Goal: Task Accomplishment & Management: Manage account settings

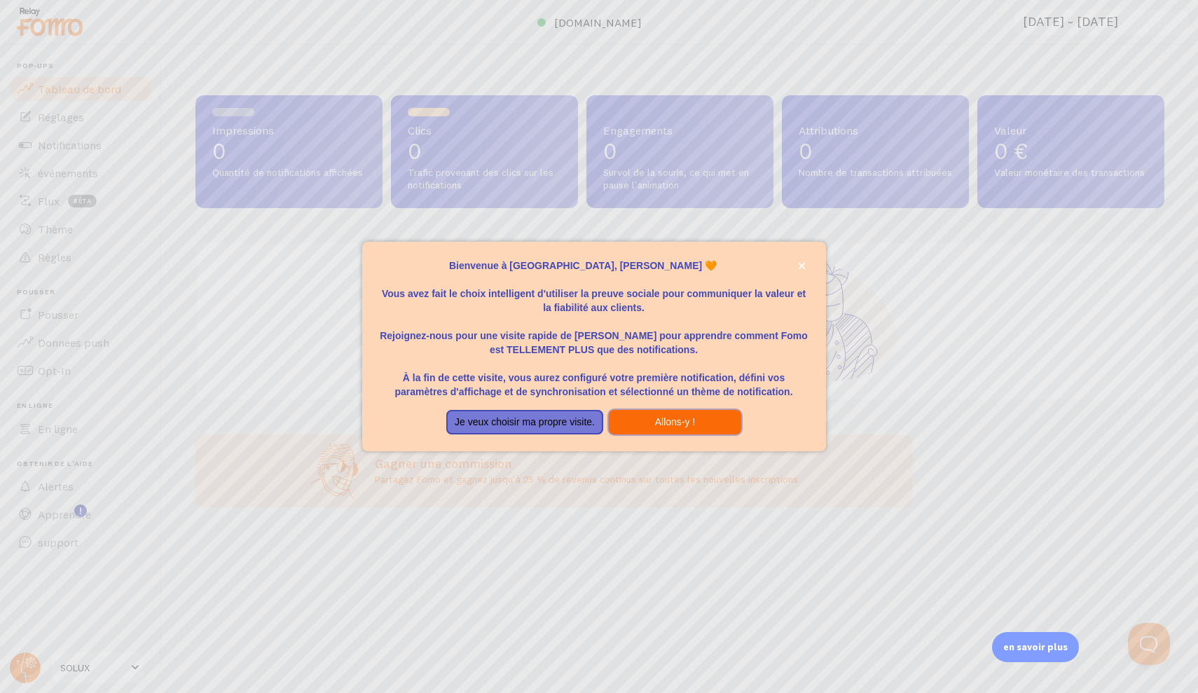
click at [653, 430] on button "Allons-y !" at bounding box center [675, 422] width 132 height 25
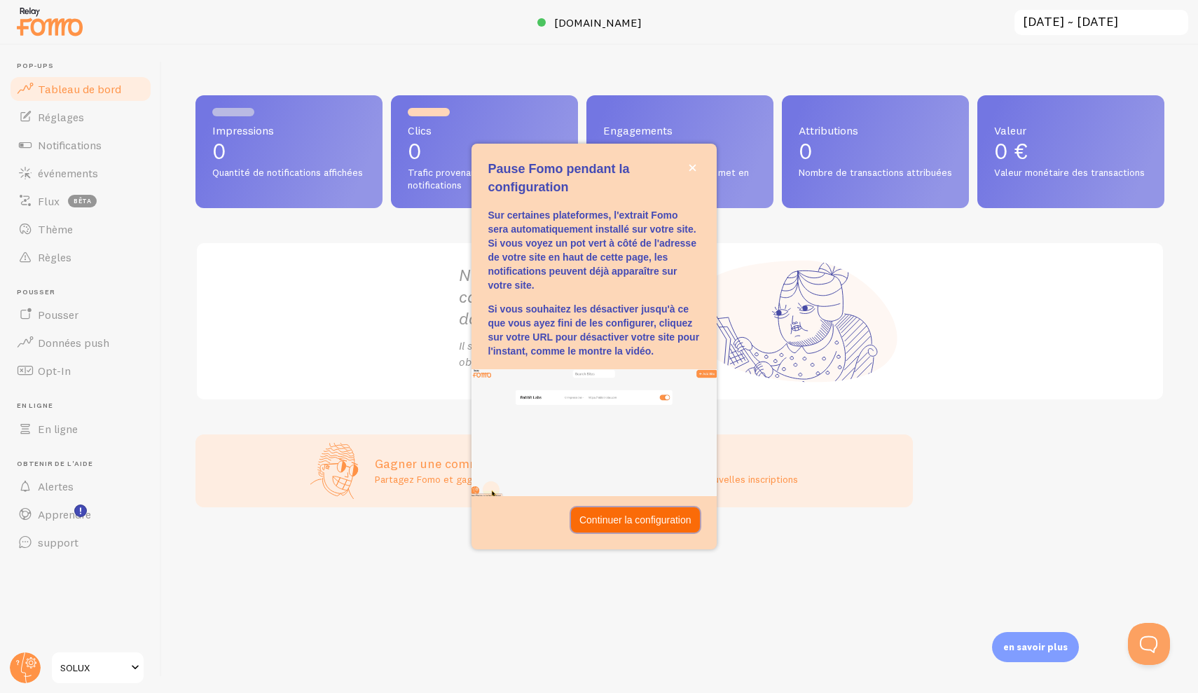
click at [610, 517] on p "Continuer la configuration" at bounding box center [636, 520] width 112 height 14
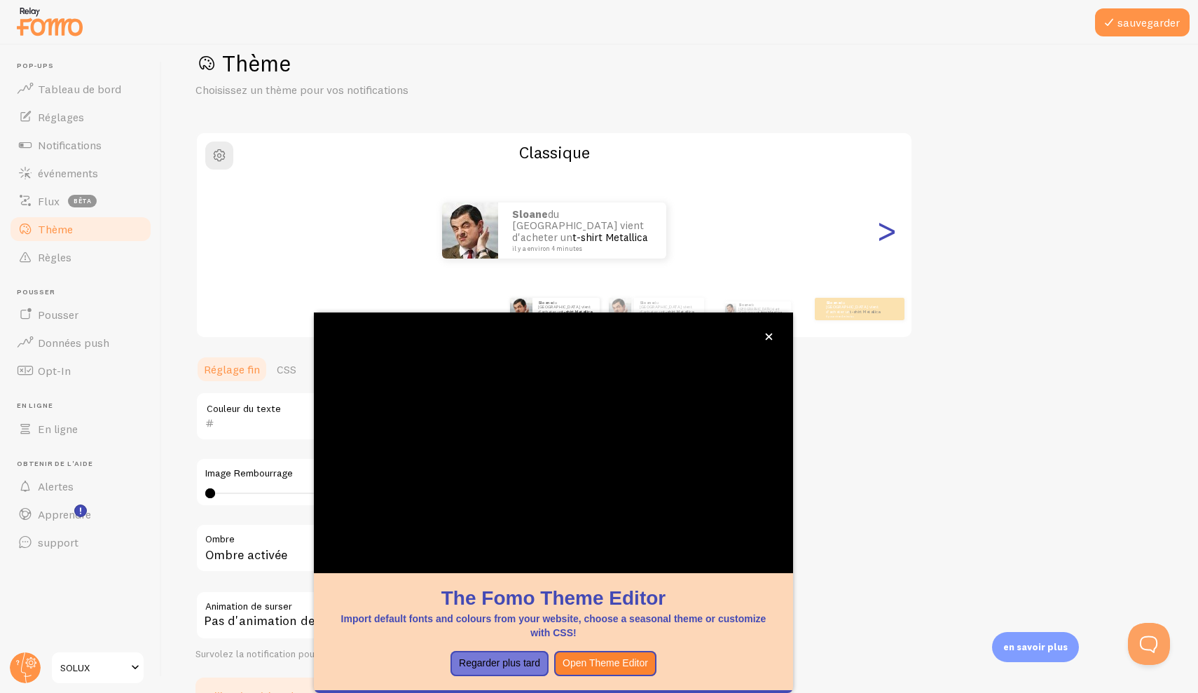
scroll to position [28, 0]
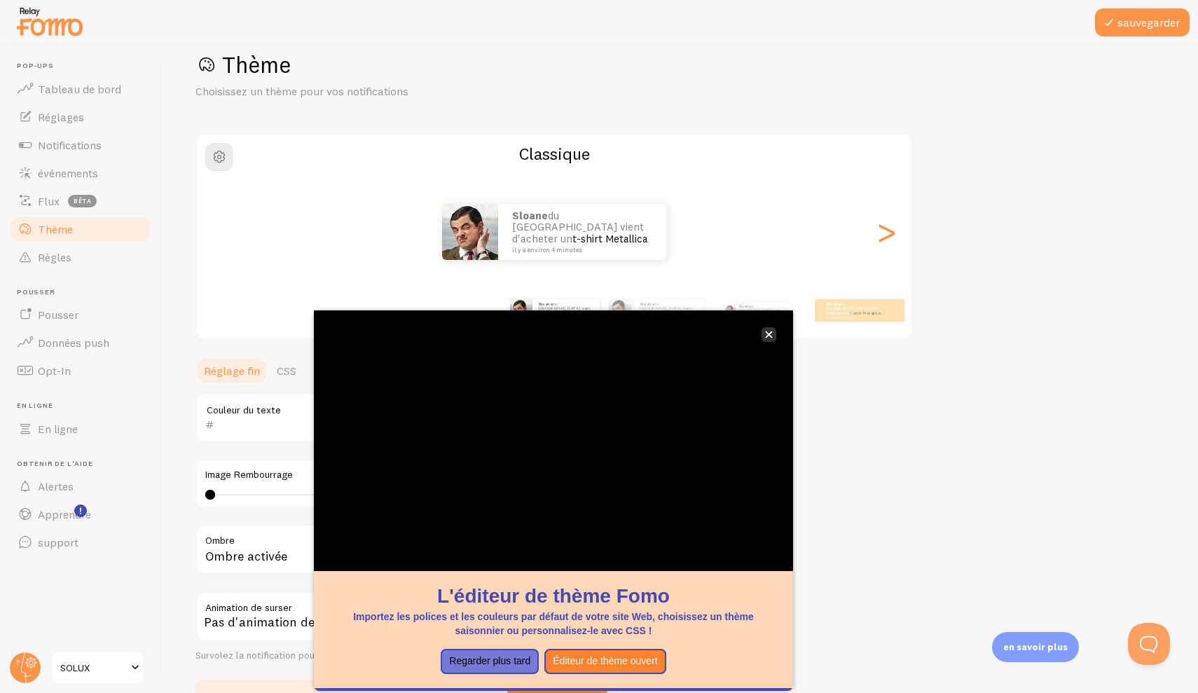
click at [770, 340] on button "Fermer," at bounding box center [769, 334] width 15 height 15
click at [887, 242] on div ">" at bounding box center [886, 232] width 17 height 101
click at [772, 336] on icon "Fermer," at bounding box center [769, 335] width 8 height 8
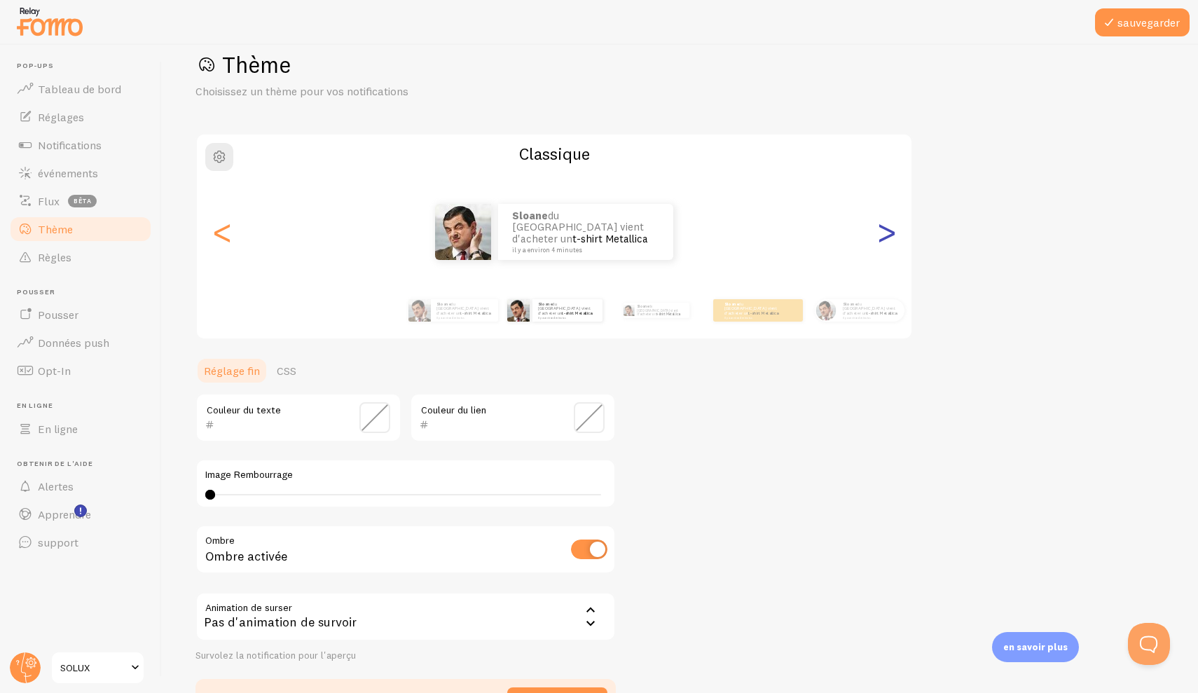
click at [892, 237] on div ">" at bounding box center [886, 232] width 17 height 101
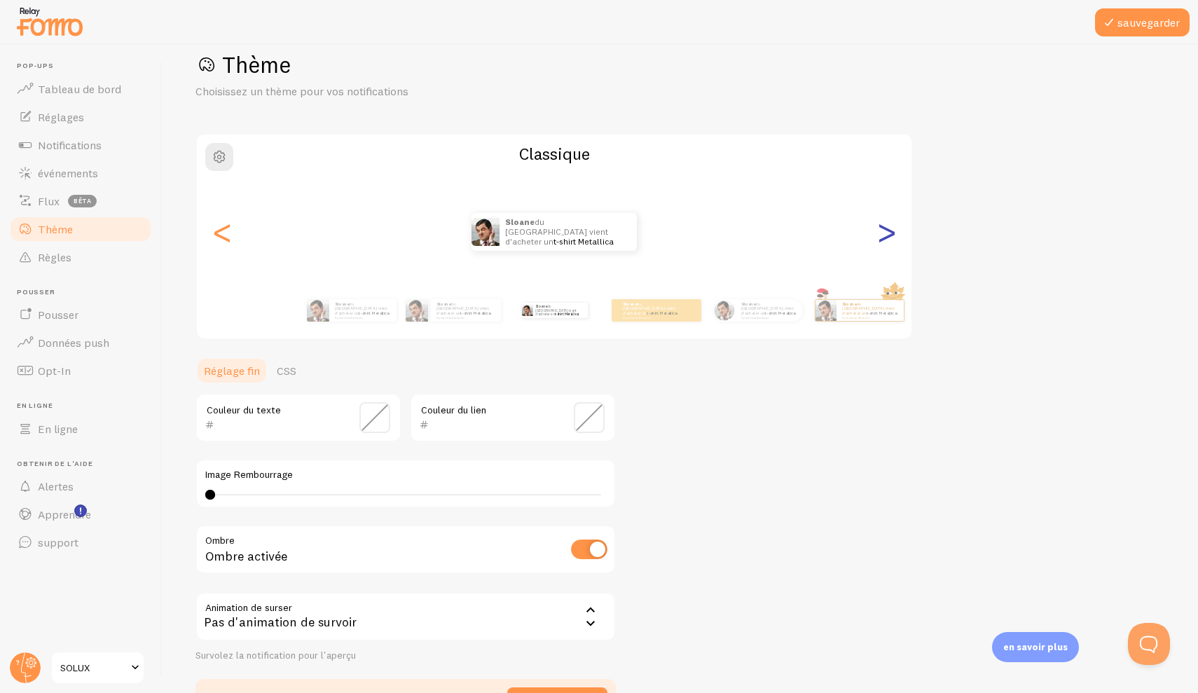
click at [892, 238] on div ">" at bounding box center [886, 232] width 17 height 101
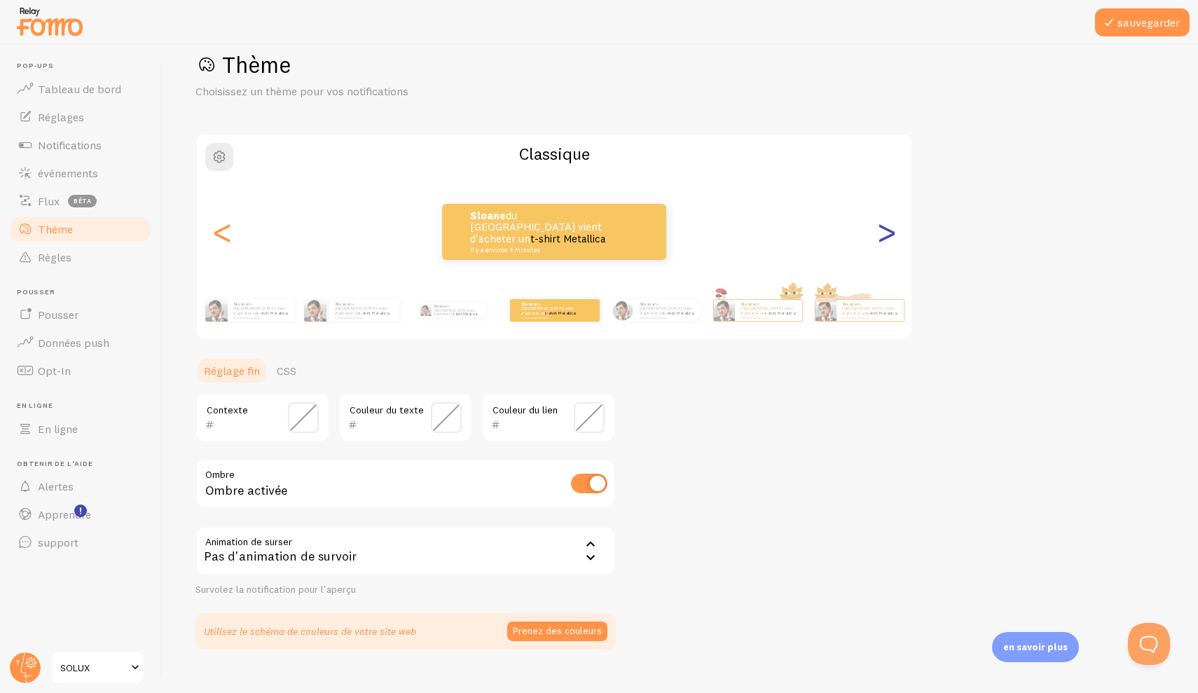
click at [892, 238] on div ">" at bounding box center [886, 232] width 17 height 101
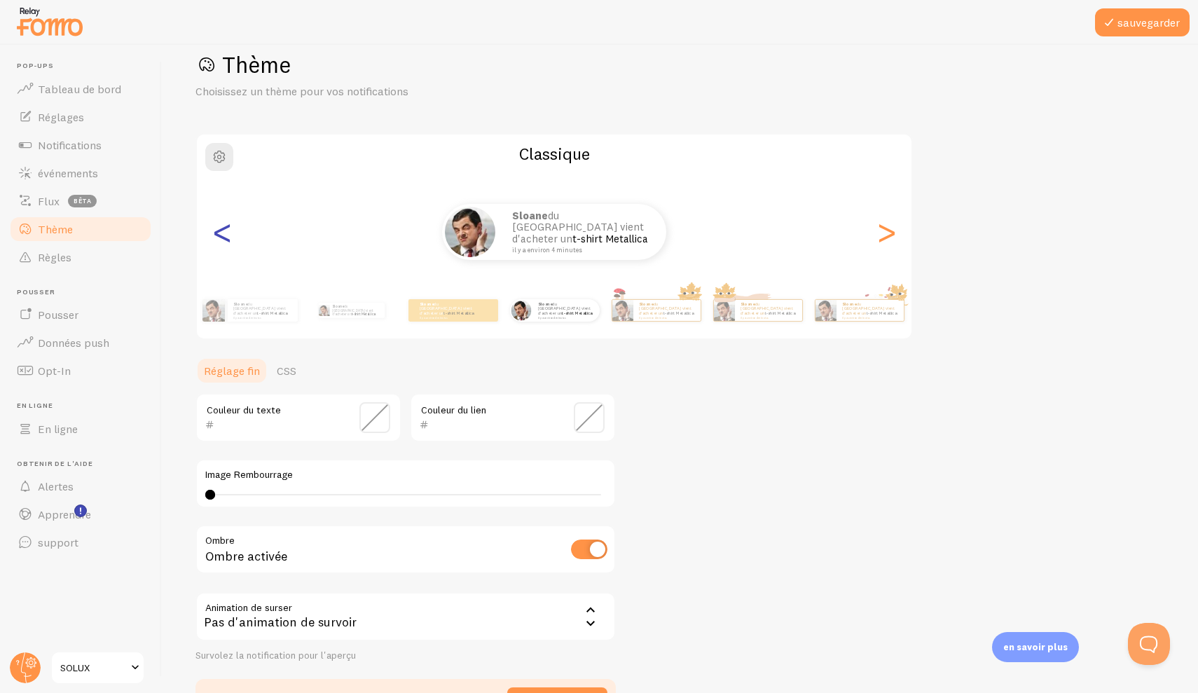
click at [226, 229] on div "<" at bounding box center [222, 232] width 17 height 101
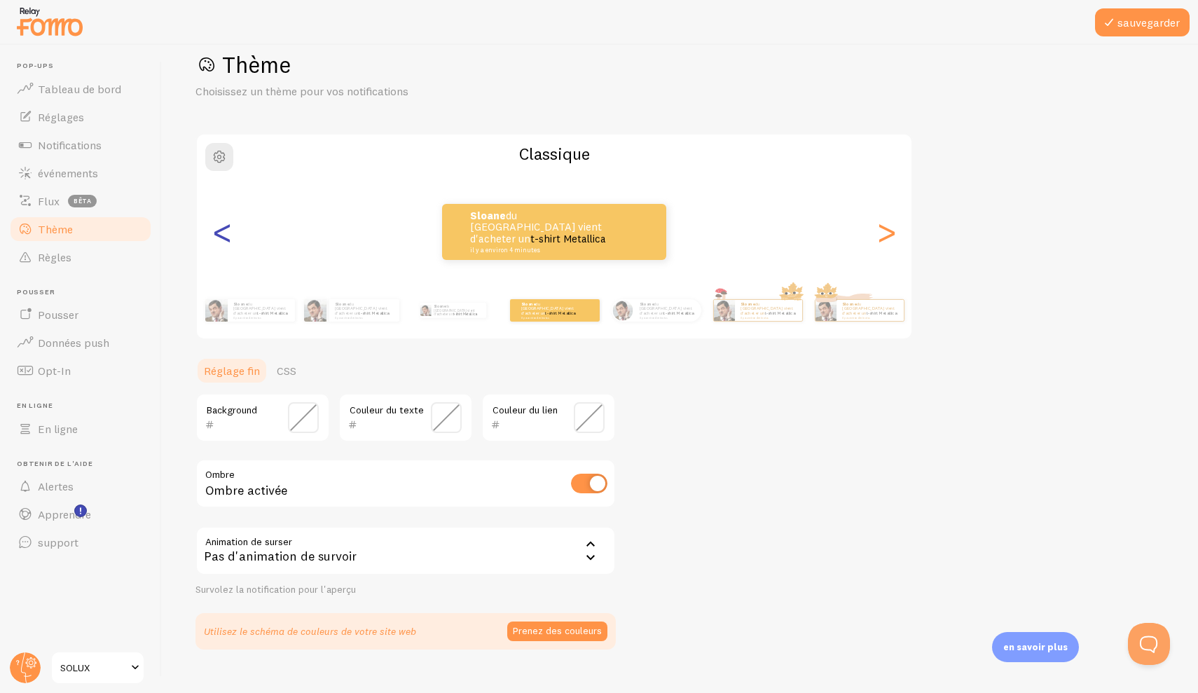
click at [226, 229] on div "<" at bounding box center [222, 232] width 17 height 101
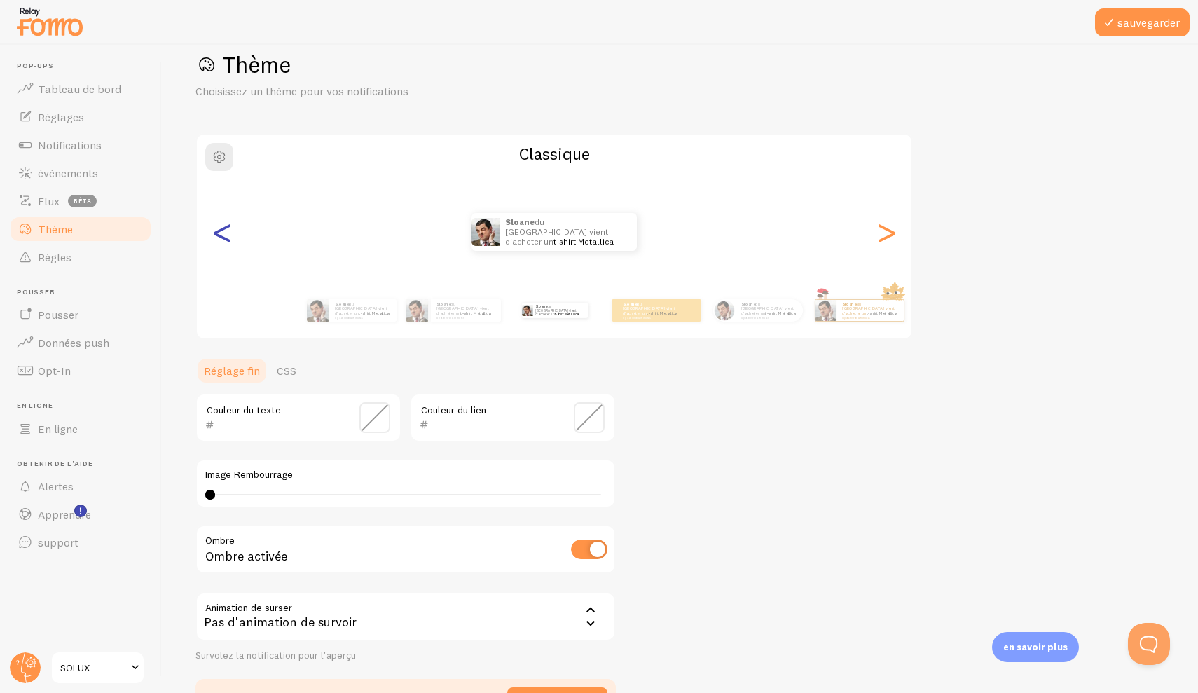
click at [226, 229] on div "<" at bounding box center [222, 232] width 17 height 101
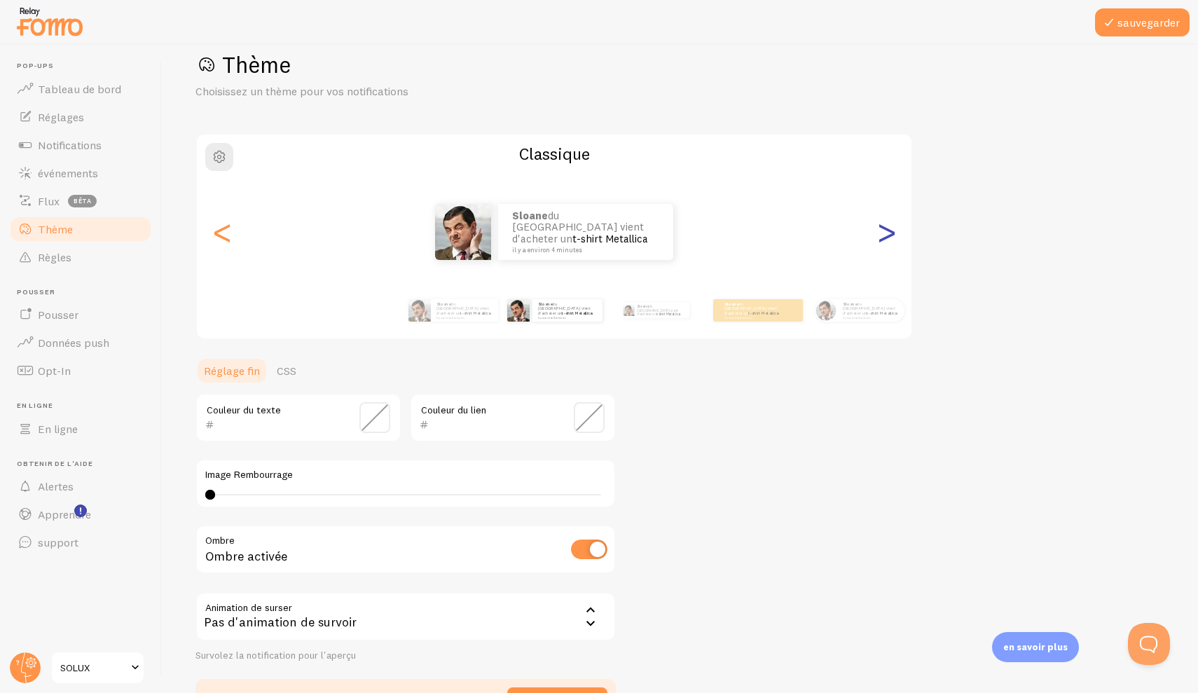
click at [895, 229] on div ">" at bounding box center [886, 232] width 17 height 101
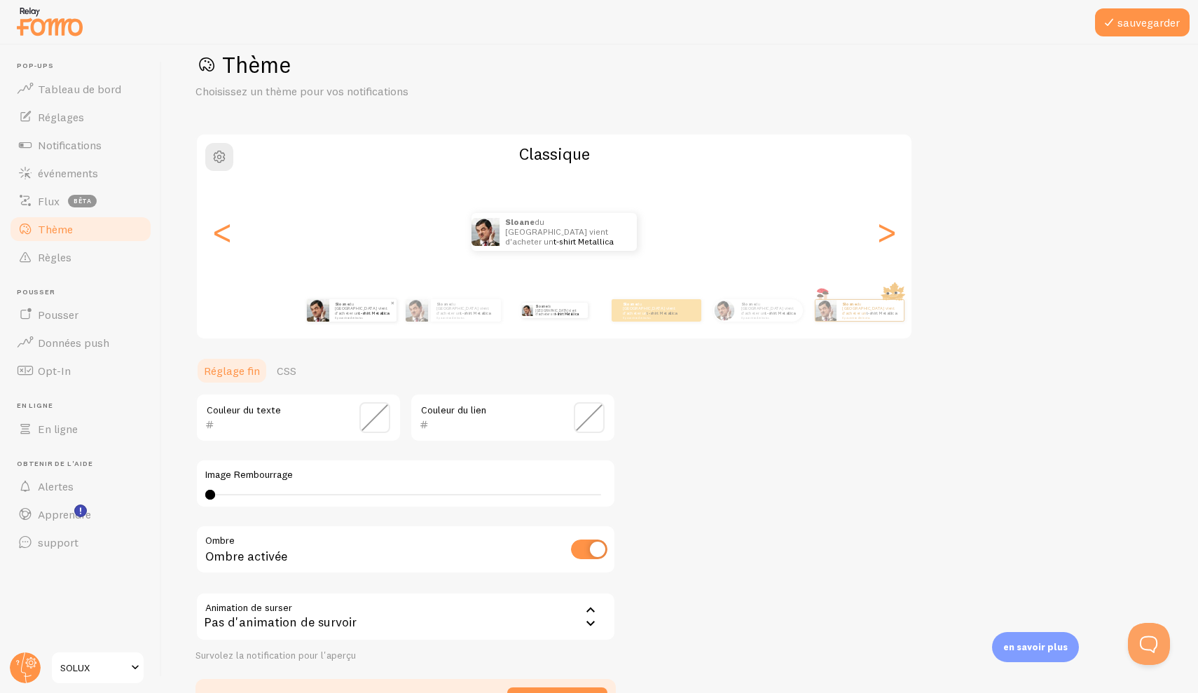
click at [343, 317] on div "Sloane du [GEOGRAPHIC_DATA] vient d'acheter un t-shirt Metallica il y a environ…" at bounding box center [362, 310] width 67 height 22
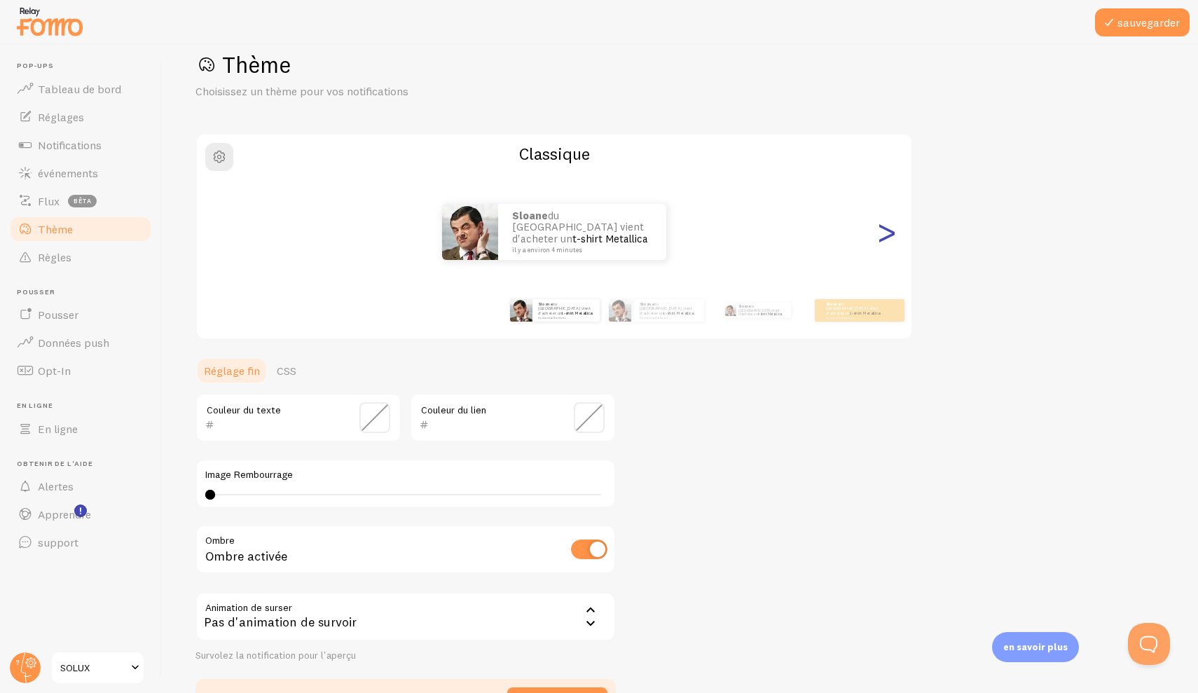
click at [884, 245] on div ">" at bounding box center [886, 232] width 17 height 101
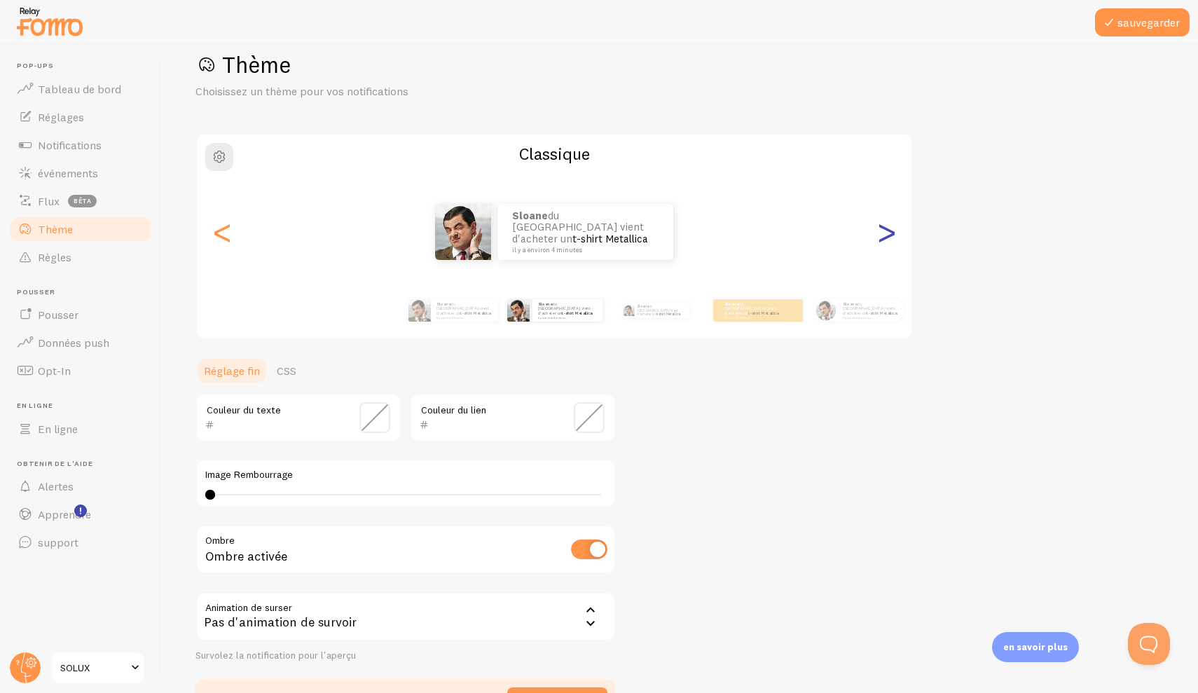
click at [885, 245] on div ">" at bounding box center [886, 232] width 17 height 101
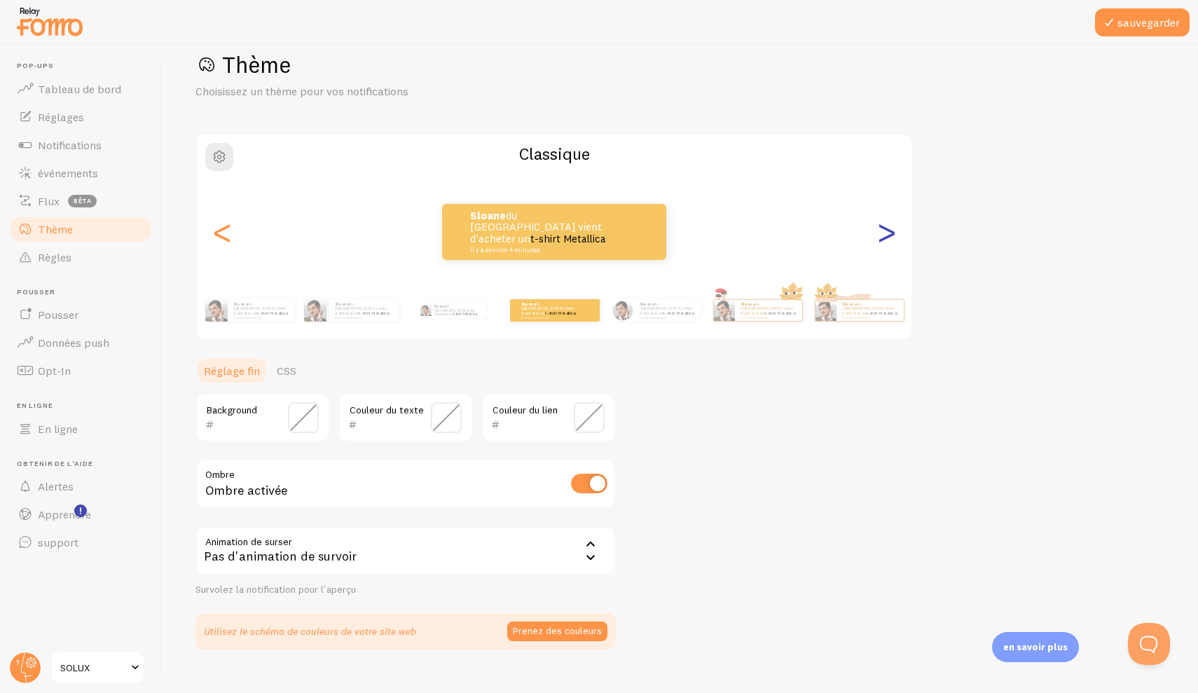
click at [885, 245] on div ">" at bounding box center [886, 232] width 17 height 101
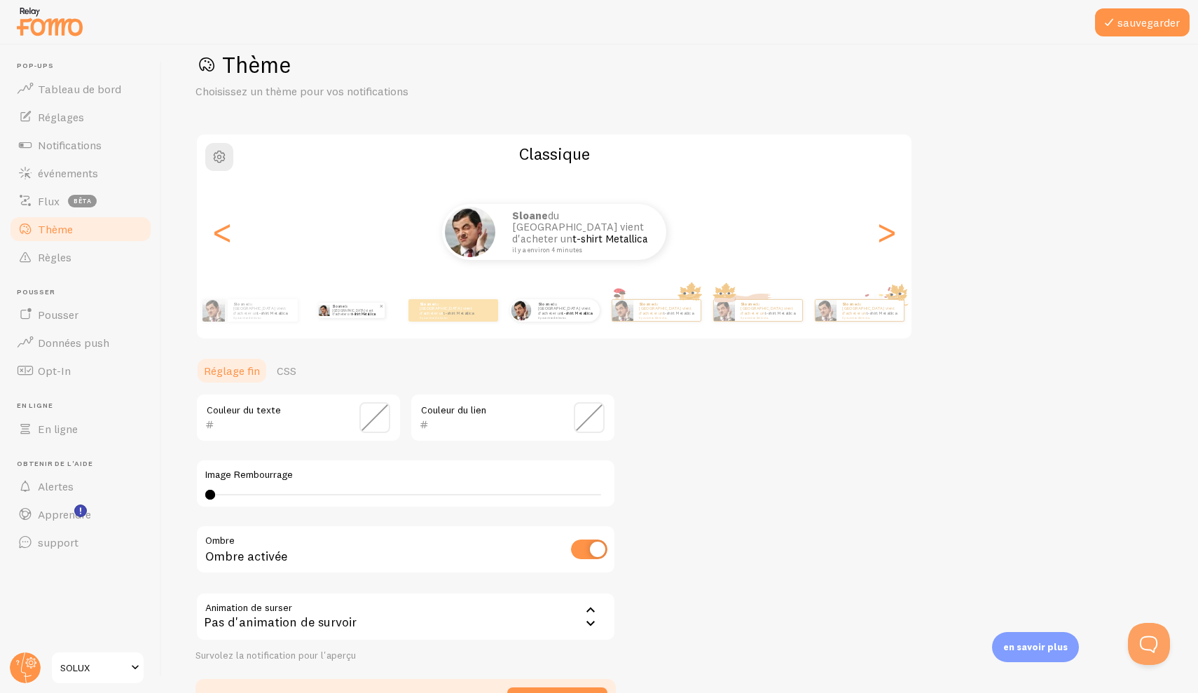
click at [383, 306] on span at bounding box center [381, 306] width 7 height 7
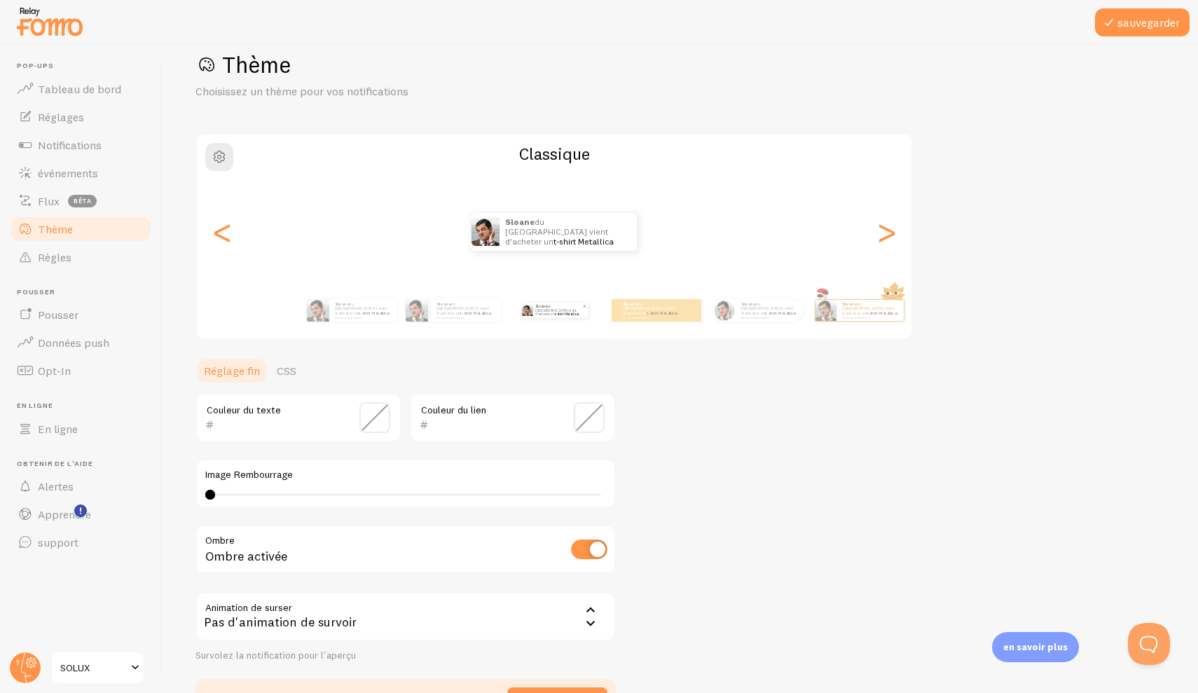
type input "0"
click at [756, 312] on p "Sloane du [GEOGRAPHIC_DATA] vient d'acheter un t-shirt Metallica il y a environ…" at bounding box center [770, 310] width 56 height 18
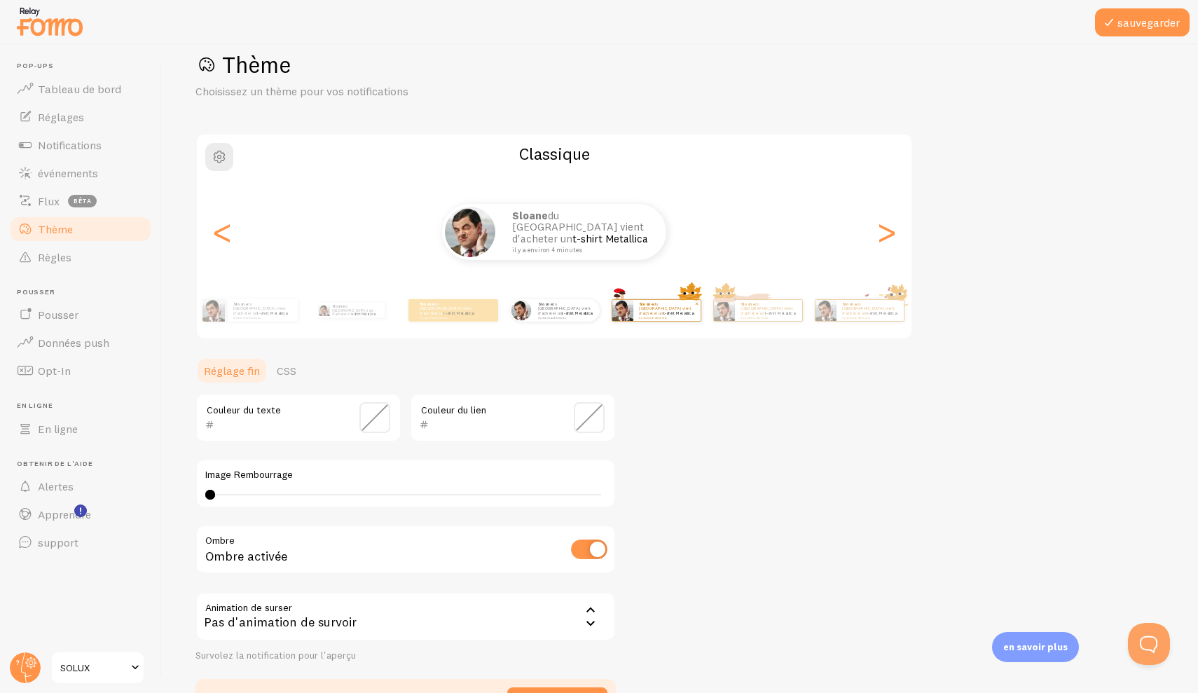
click at [663, 317] on div "Sloane du [GEOGRAPHIC_DATA] vient d'acheter un t-shirt Metallica il y a environ…" at bounding box center [667, 310] width 67 height 21
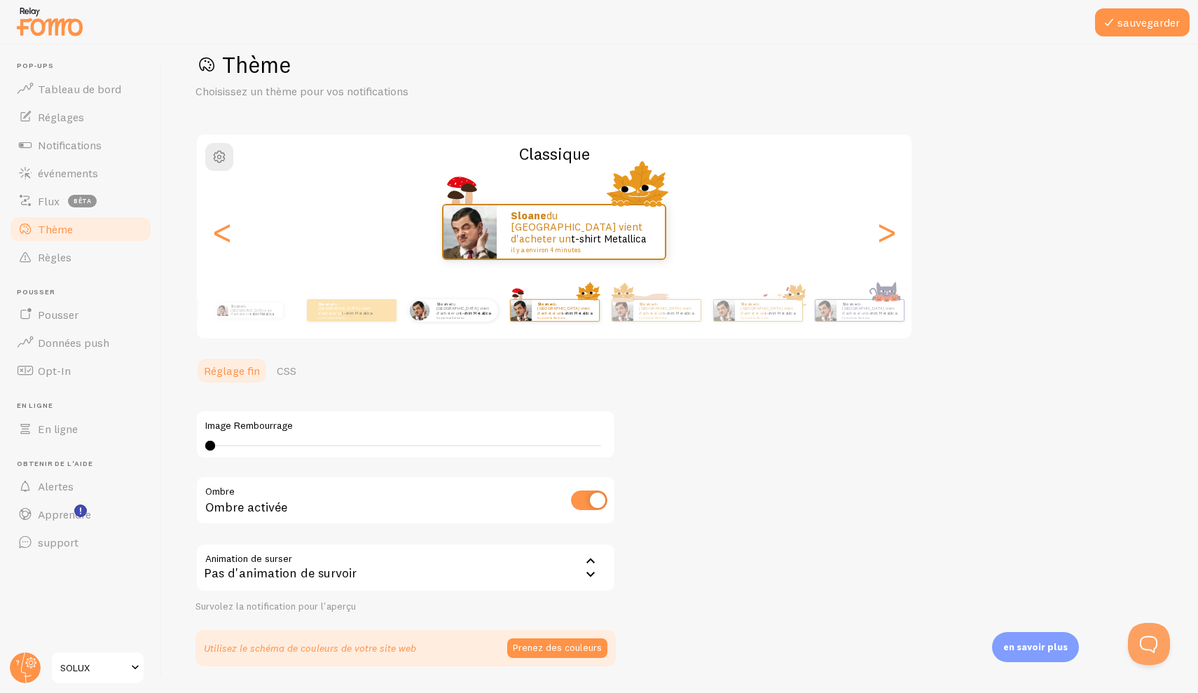
click at [461, 325] on div "Sloane du [GEOGRAPHIC_DATA] vient d'acheter un t-shirt Metallica il y a environ…" at bounding box center [453, 310] width 90 height 39
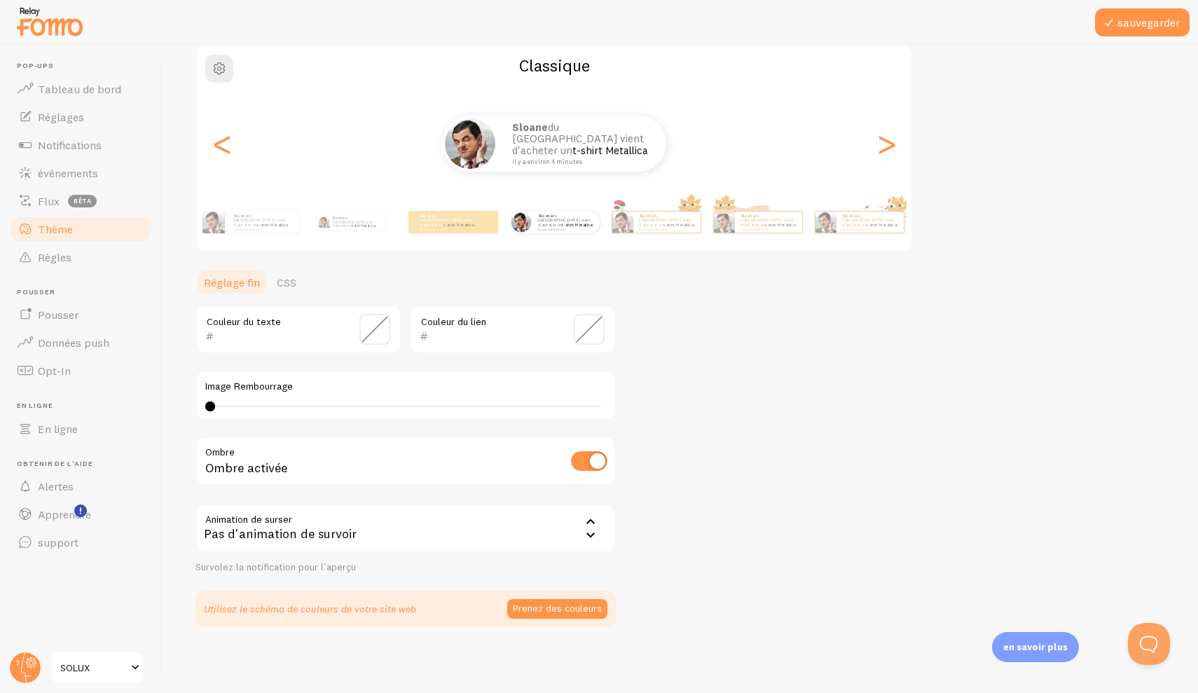
scroll to position [116, 0]
click at [596, 323] on span at bounding box center [589, 330] width 31 height 31
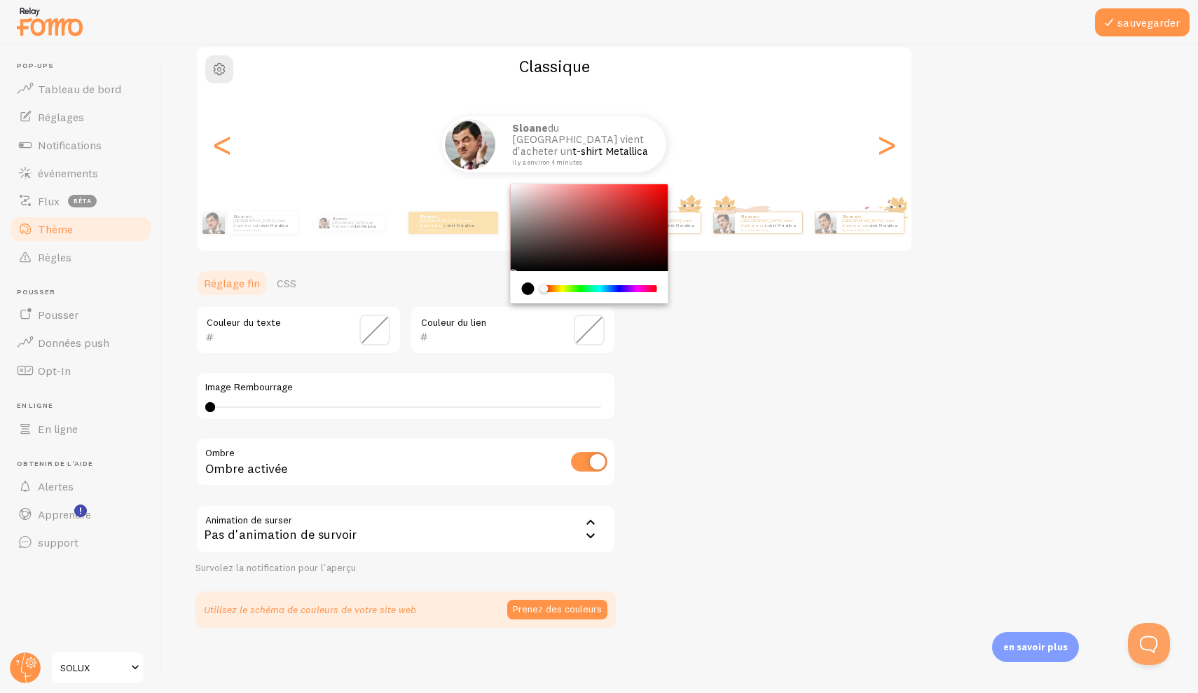
click at [702, 348] on div "Thème Choisissez un thème pour vos notifications Classique Sloane du [GEOGRAPHI…" at bounding box center [680, 295] width 969 height 665
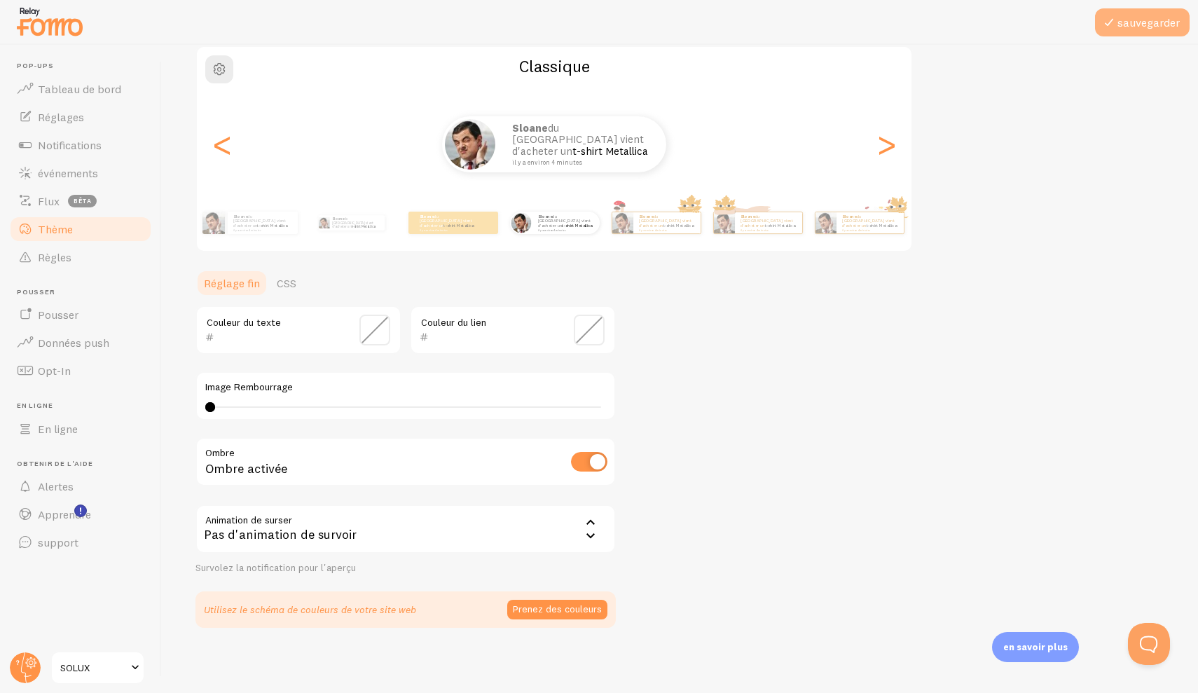
click at [1121, 34] on button "sauvegarder" at bounding box center [1142, 22] width 95 height 28
click at [22, 369] on span at bounding box center [25, 370] width 17 height 17
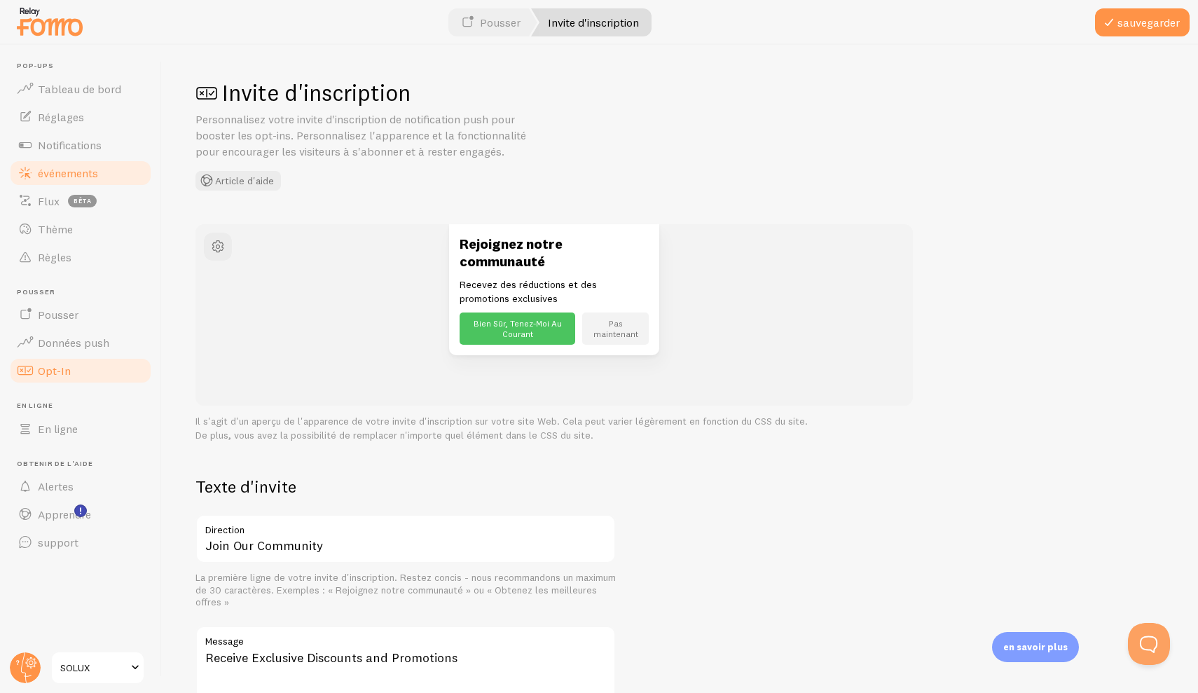
click at [53, 164] on link "événements" at bounding box center [80, 173] width 144 height 28
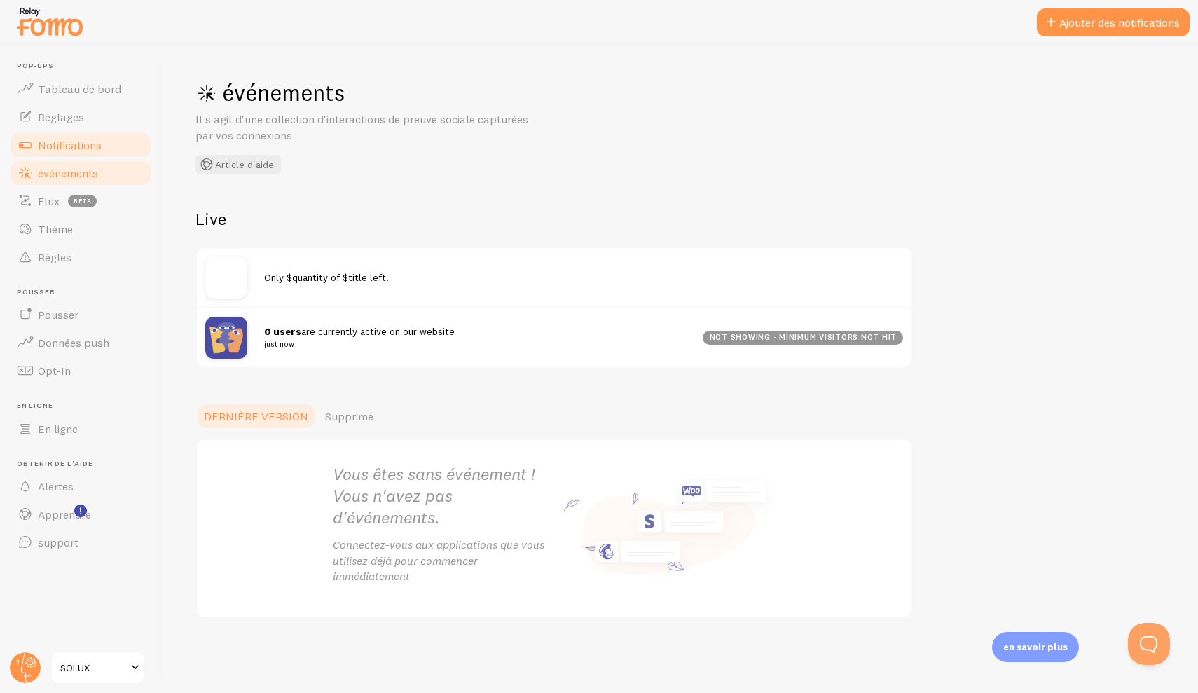
click at [57, 153] on link "Notifications" at bounding box center [80, 145] width 144 height 28
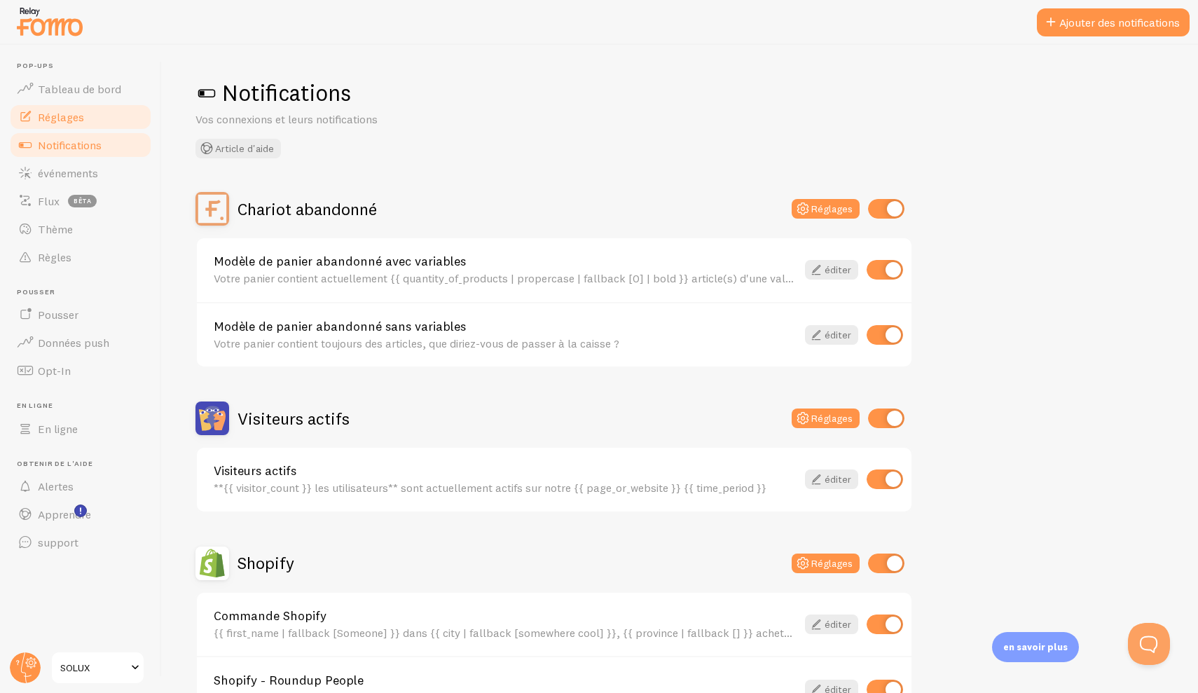
click at [51, 107] on link "Réglages" at bounding box center [80, 117] width 144 height 28
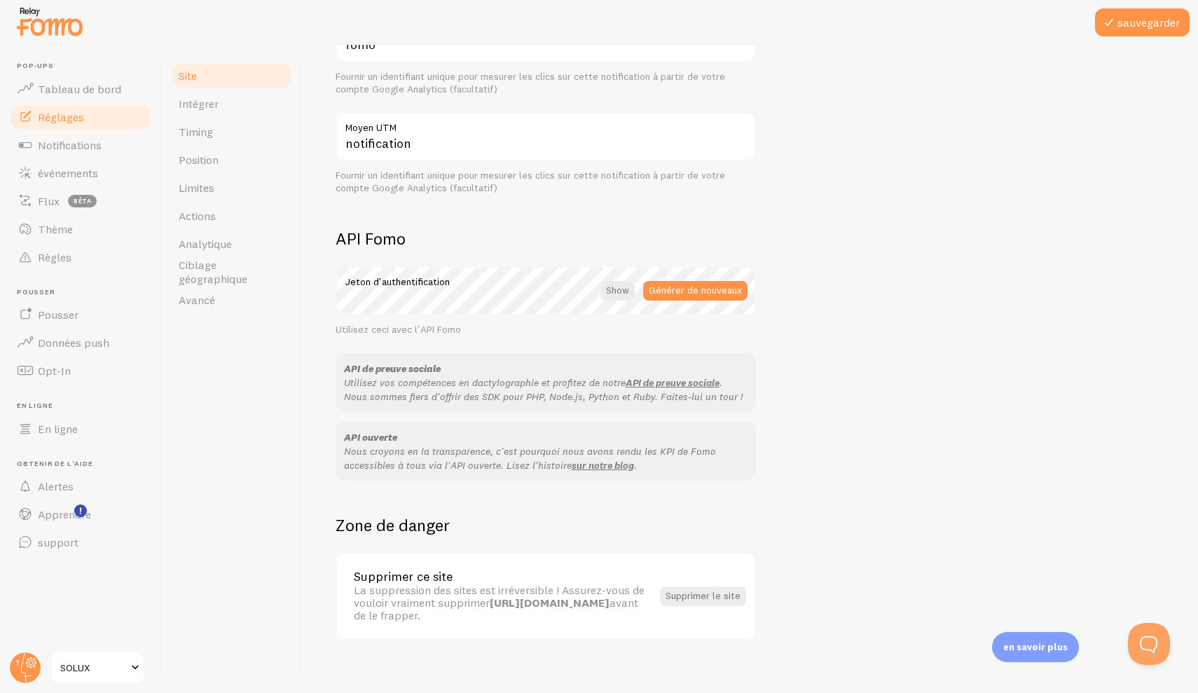
scroll to position [642, 0]
click at [224, 106] on link "Intégrer" at bounding box center [231, 104] width 123 height 28
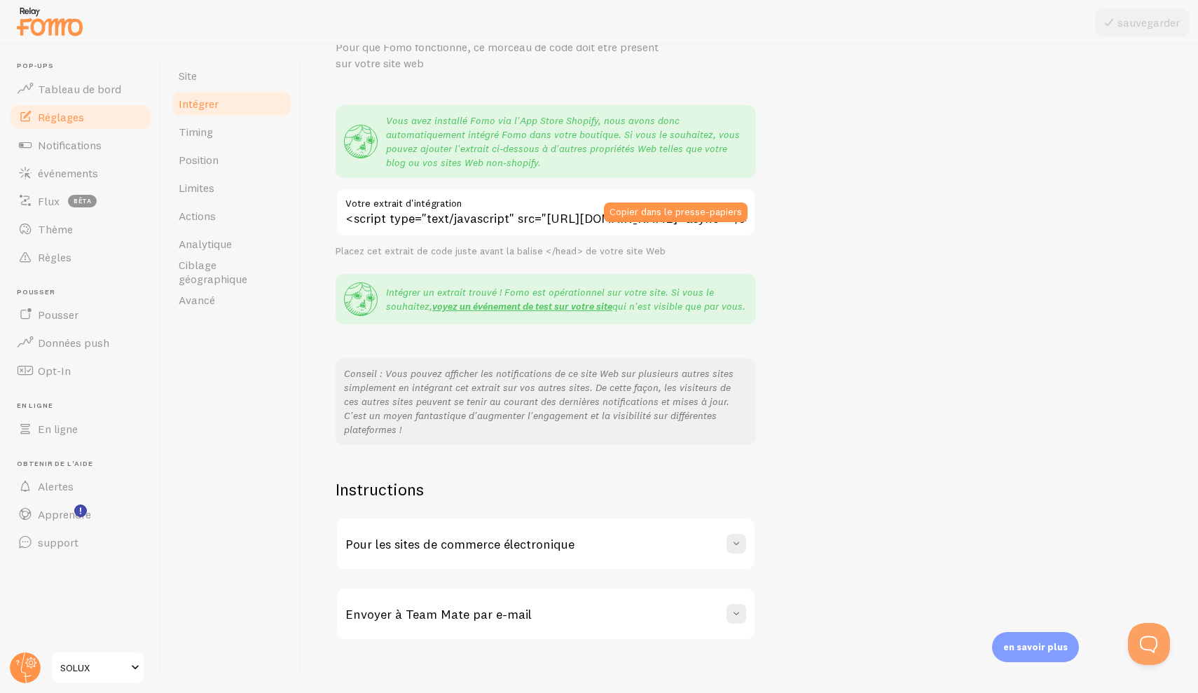
scroll to position [71, 0]
click at [508, 537] on h3 "Pour les sites de commerce électronique" at bounding box center [460, 545] width 229 height 16
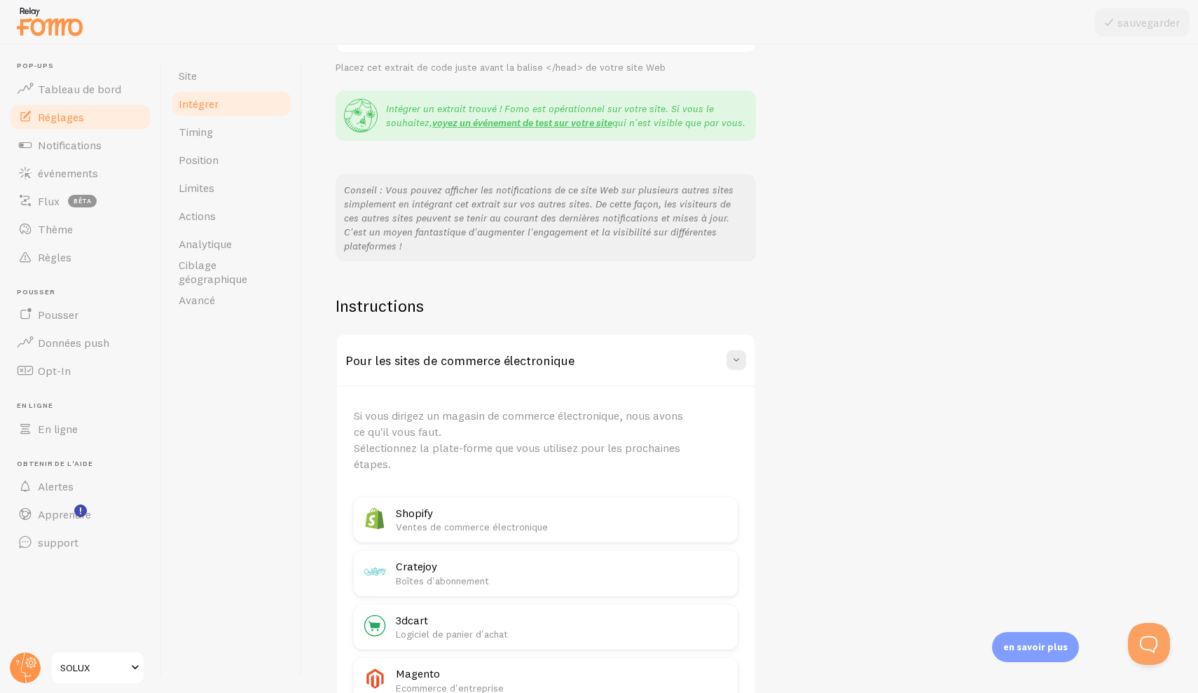
scroll to position [256, 0]
click at [496, 520] on p "Ventes de commerce électronique" at bounding box center [563, 527] width 334 height 14
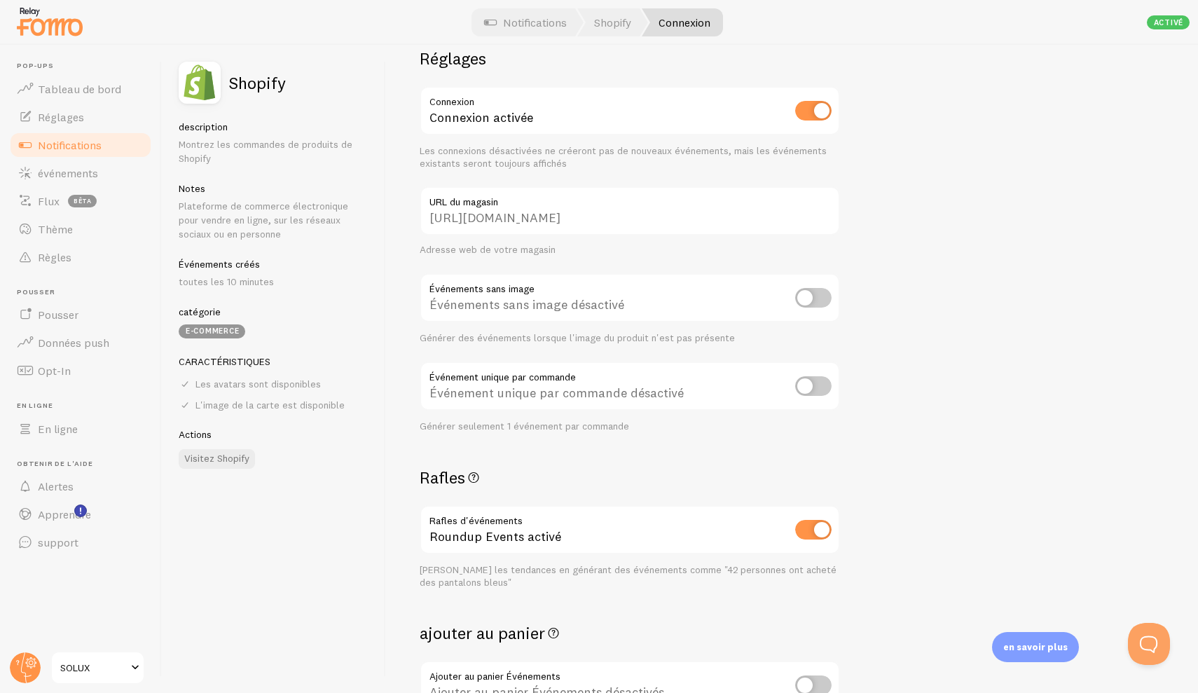
scroll to position [23, 0]
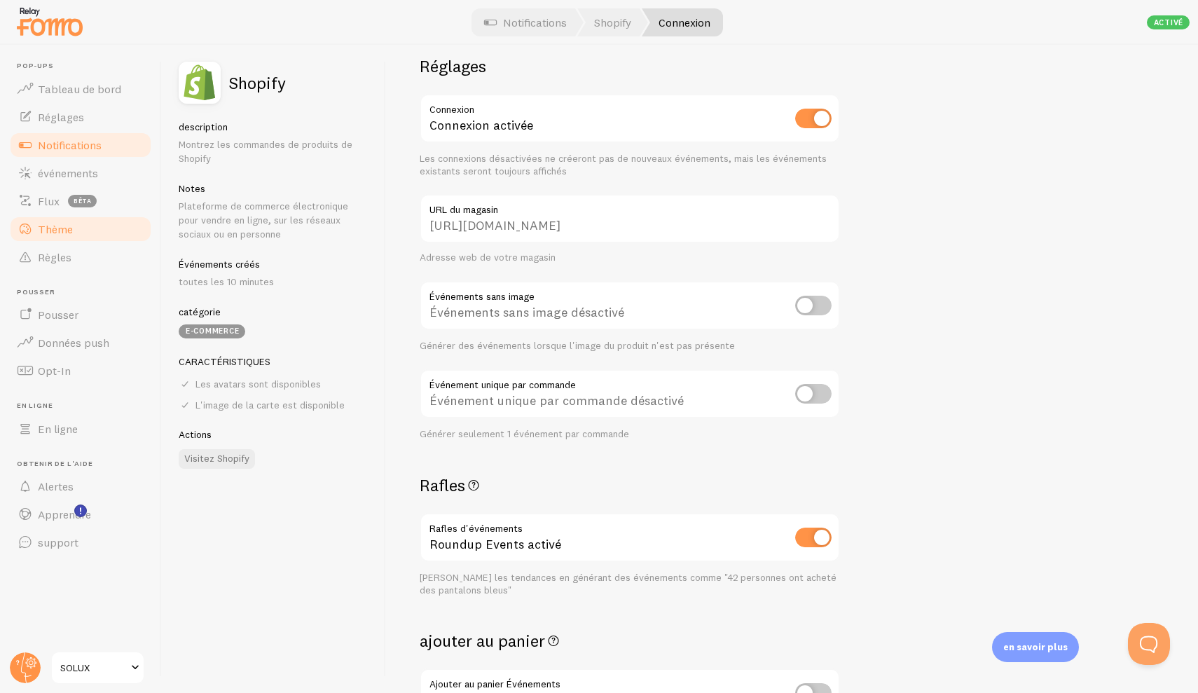
click at [56, 225] on span "Thème" at bounding box center [55, 229] width 35 height 14
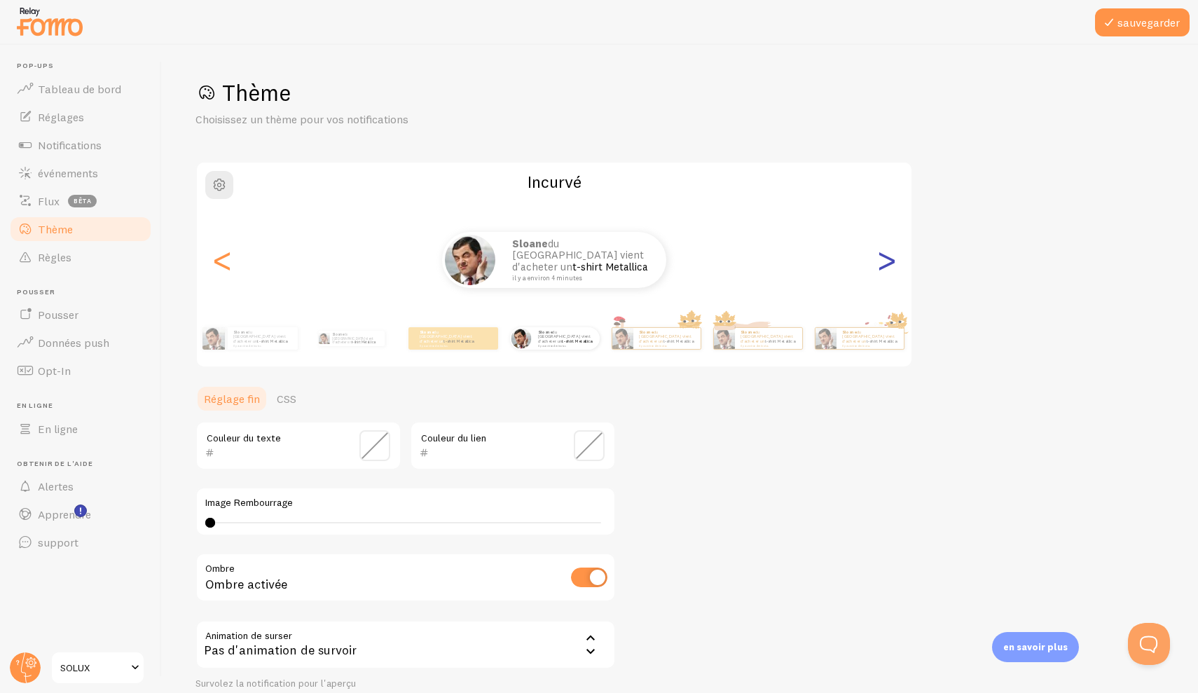
click at [890, 258] on div ">" at bounding box center [886, 260] width 17 height 101
type input "0"
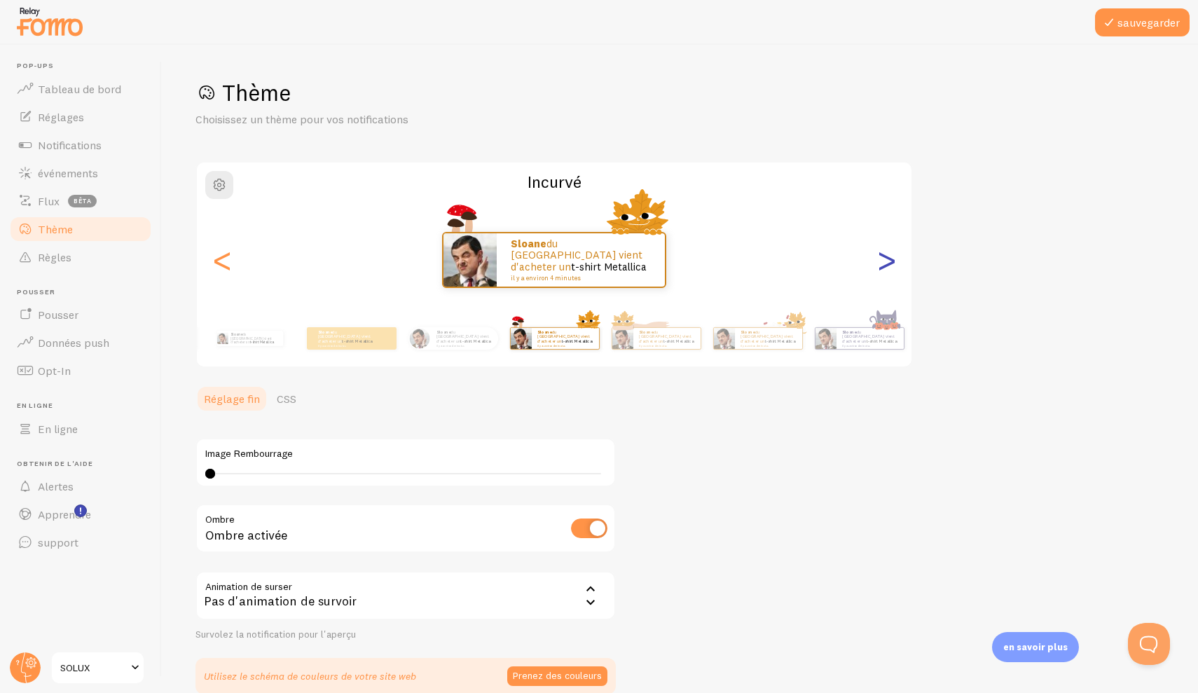
click at [891, 260] on div ">" at bounding box center [886, 260] width 17 height 101
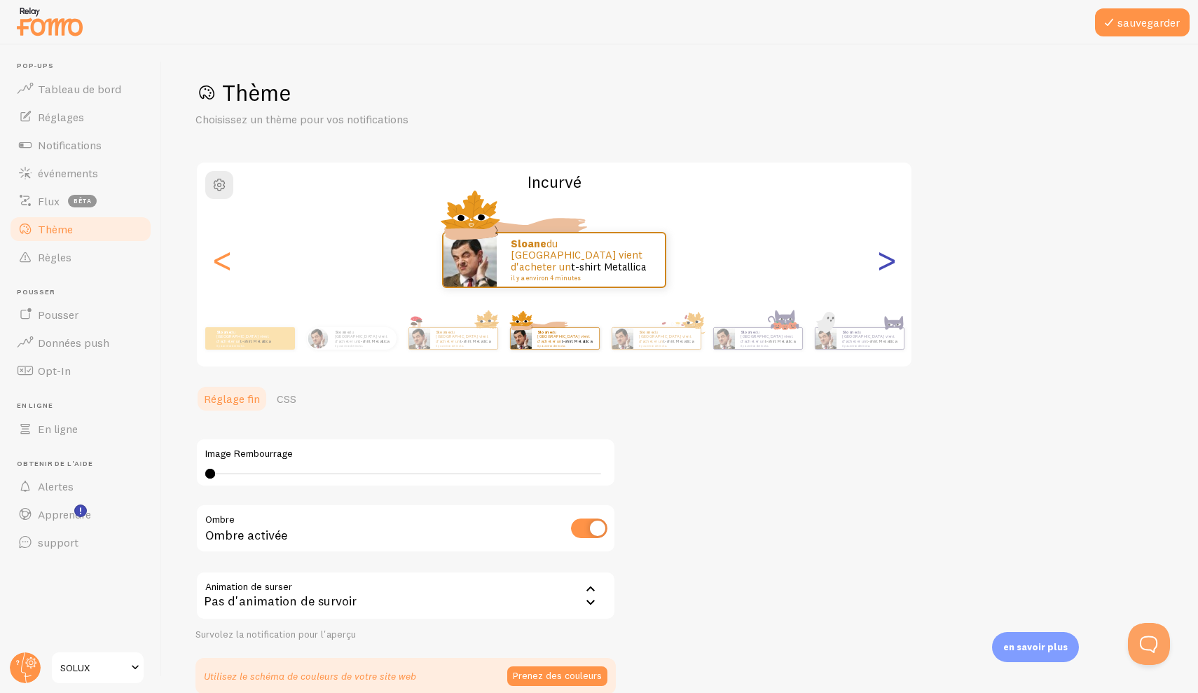
click at [891, 261] on div ">" at bounding box center [886, 260] width 17 height 101
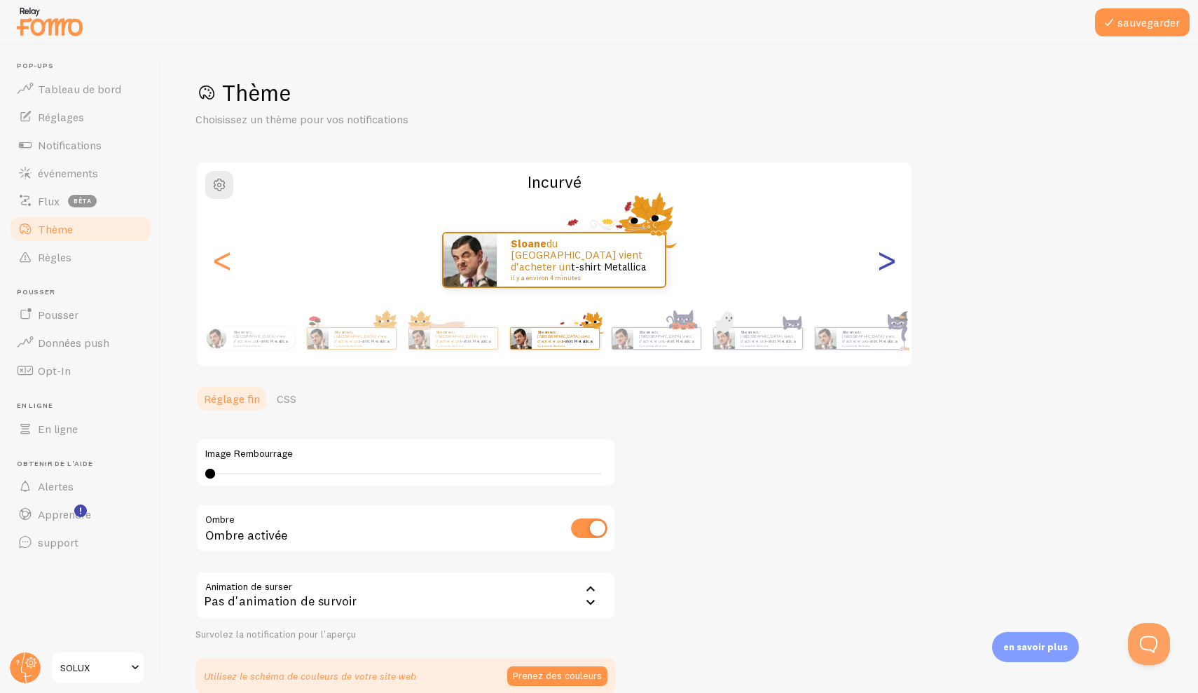
click at [891, 261] on div ">" at bounding box center [886, 260] width 17 height 101
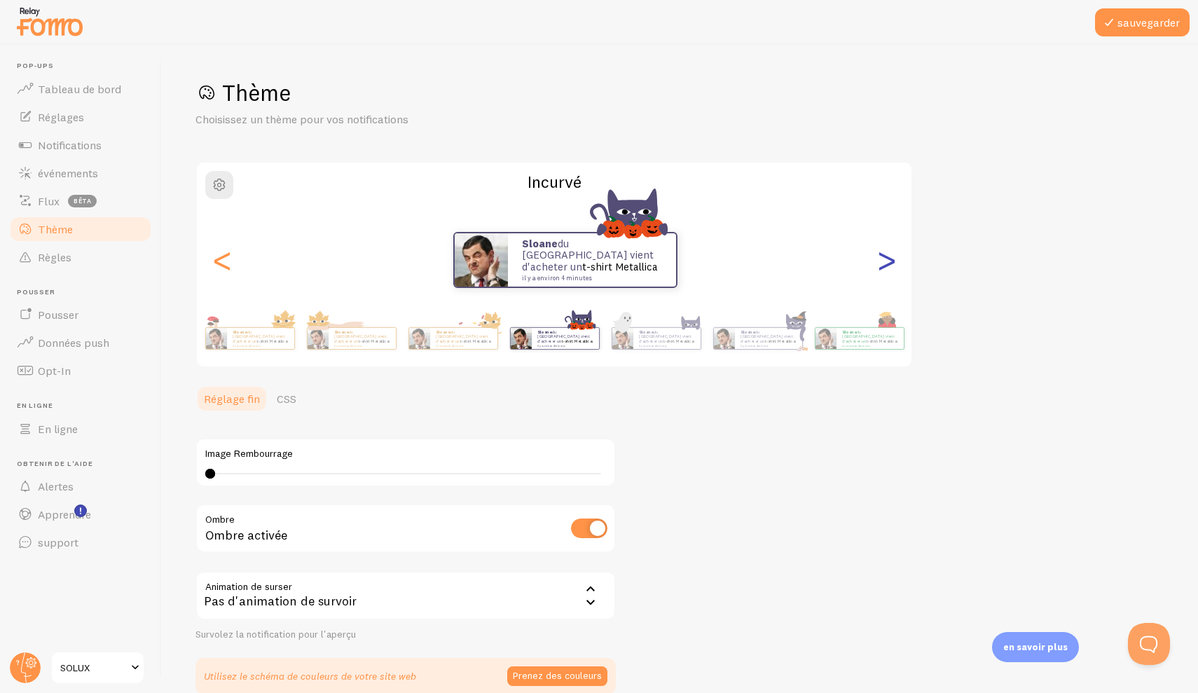
click at [891, 261] on div ">" at bounding box center [886, 260] width 17 height 101
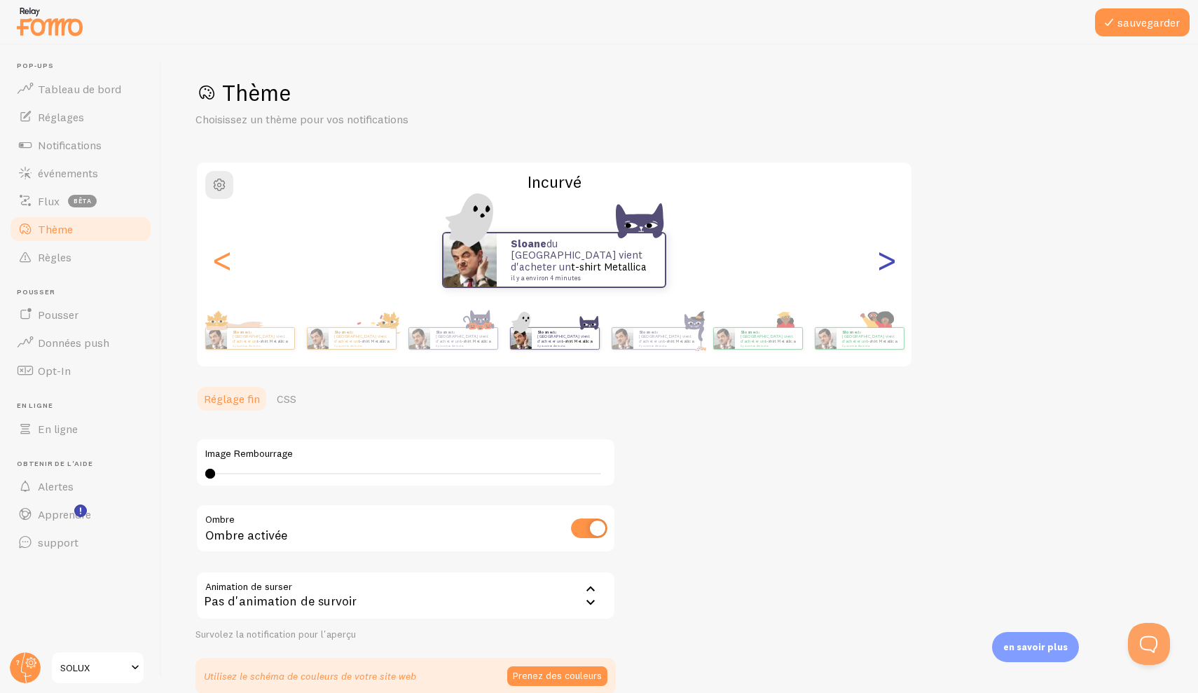
click at [891, 261] on div ">" at bounding box center [886, 260] width 17 height 101
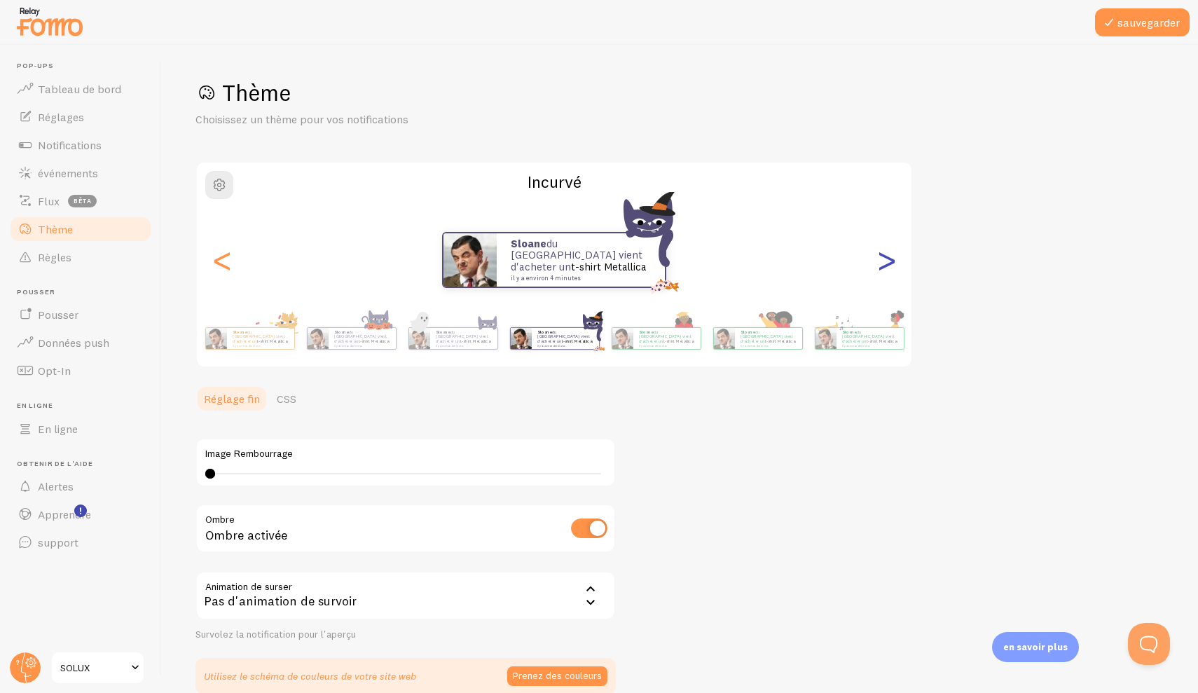
click at [891, 261] on div ">" at bounding box center [886, 260] width 17 height 101
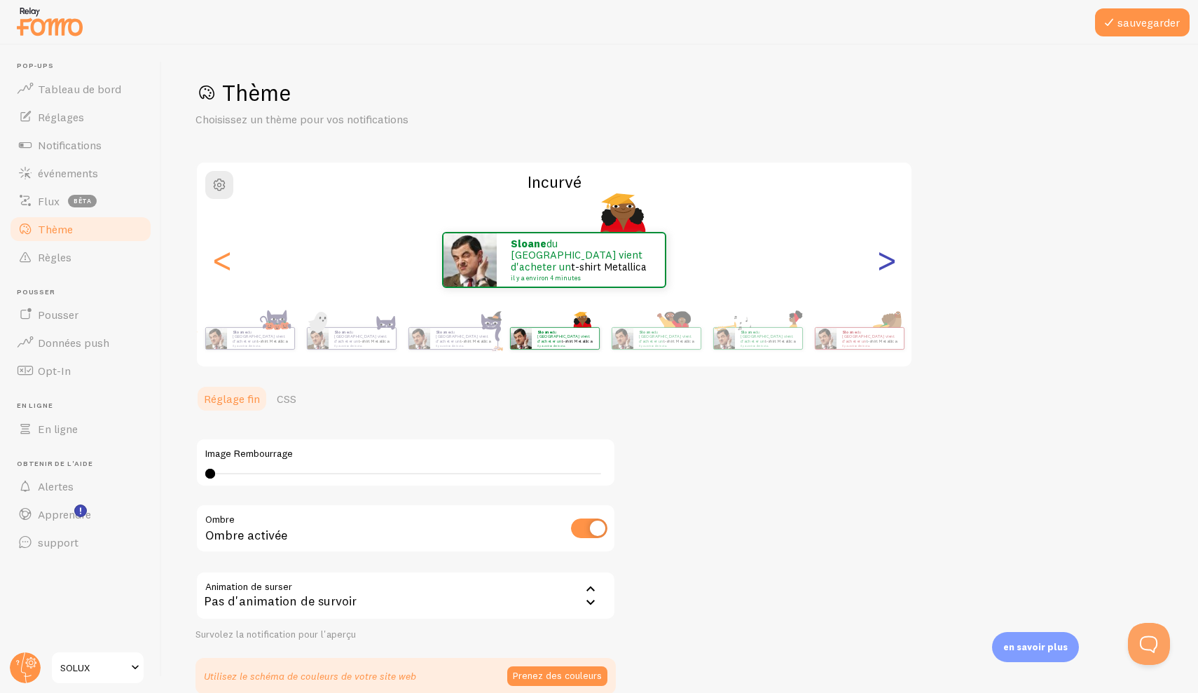
click at [891, 261] on div ">" at bounding box center [886, 260] width 17 height 101
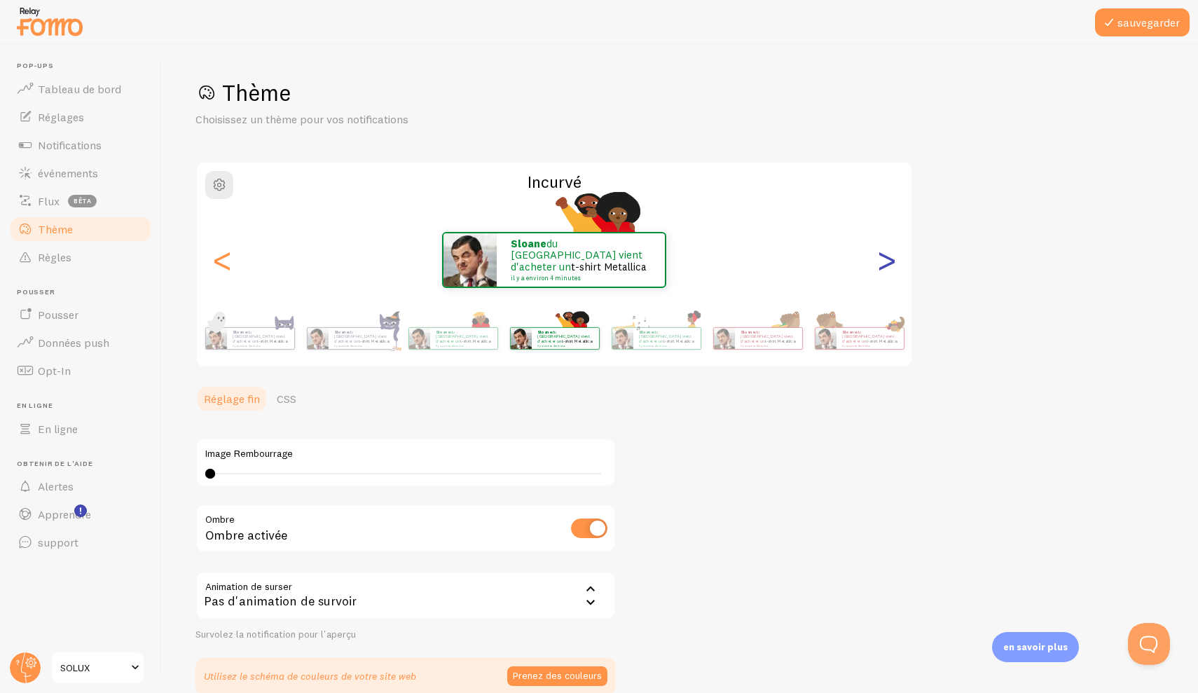
click at [891, 261] on div ">" at bounding box center [886, 260] width 17 height 101
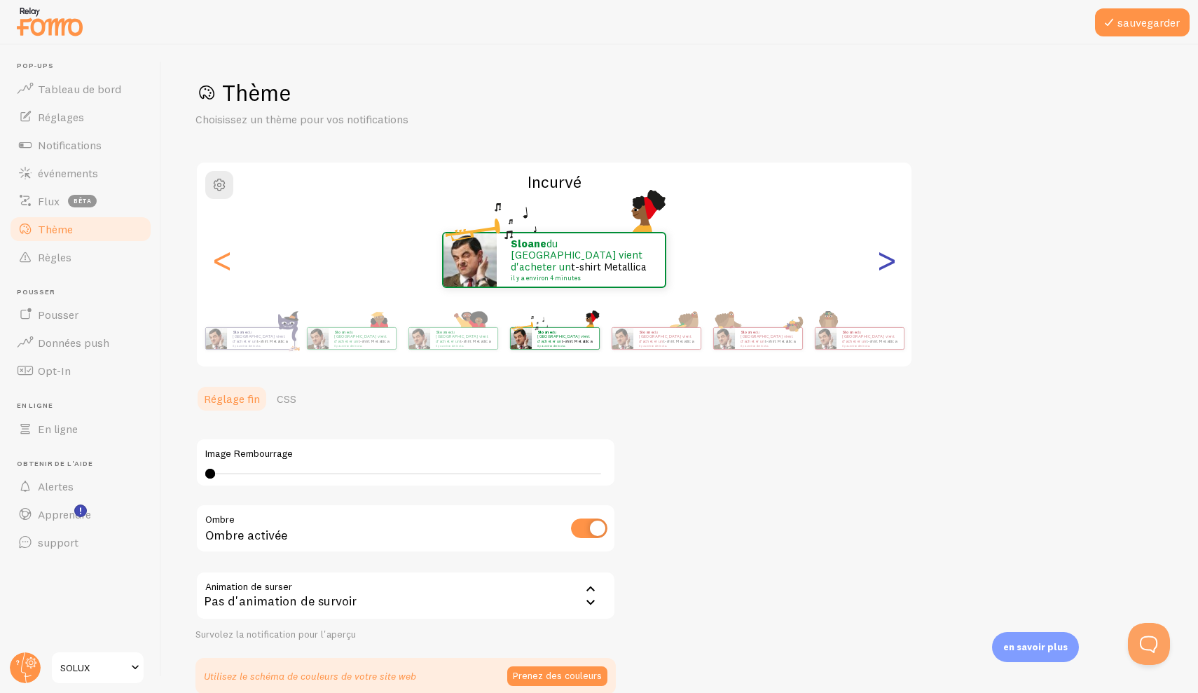
click at [891, 261] on div ">" at bounding box center [886, 260] width 17 height 101
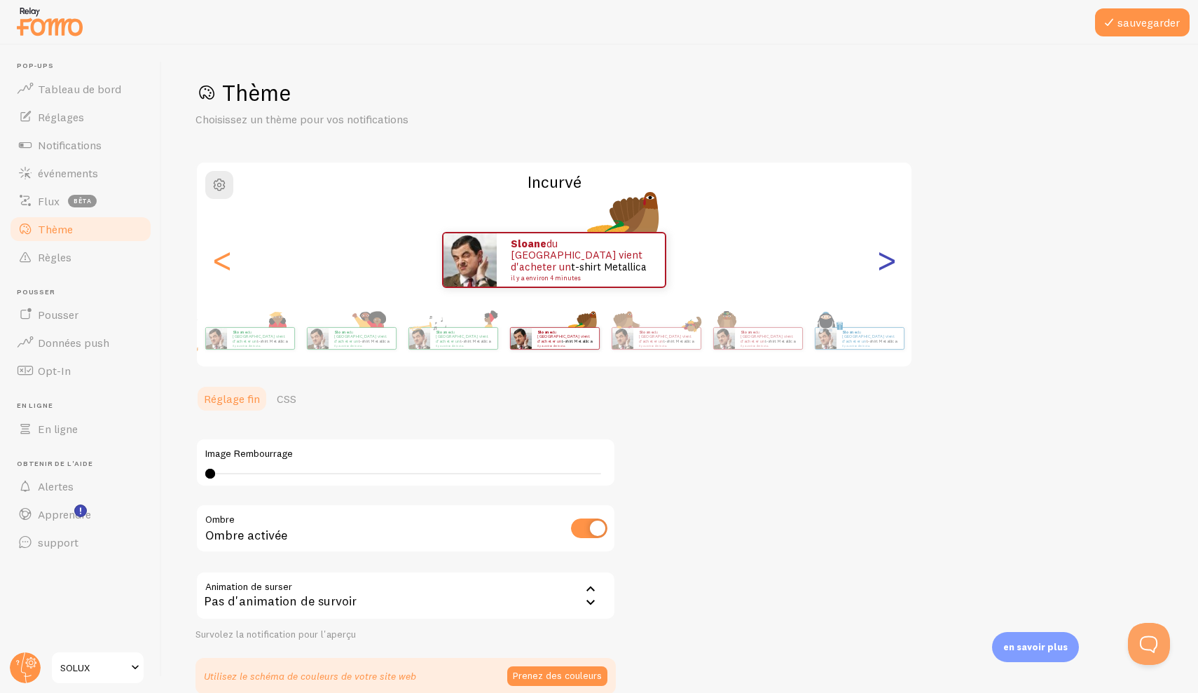
click at [891, 262] on div ">" at bounding box center [886, 260] width 17 height 101
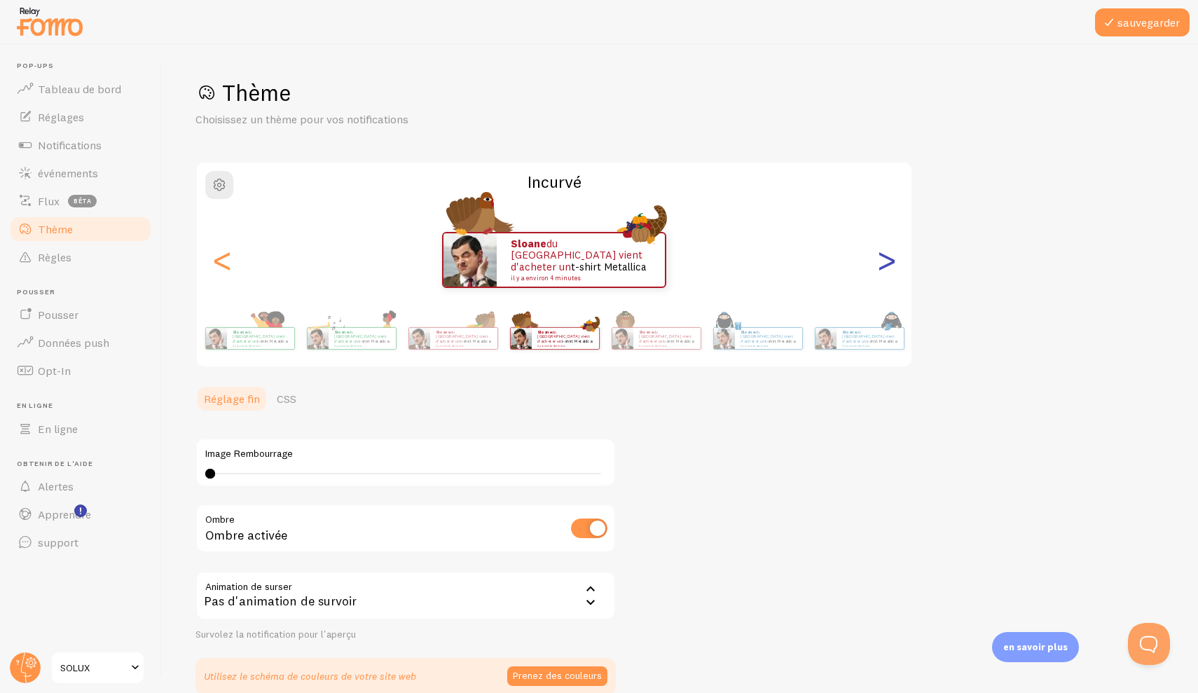
click at [891, 262] on div ">" at bounding box center [886, 260] width 17 height 101
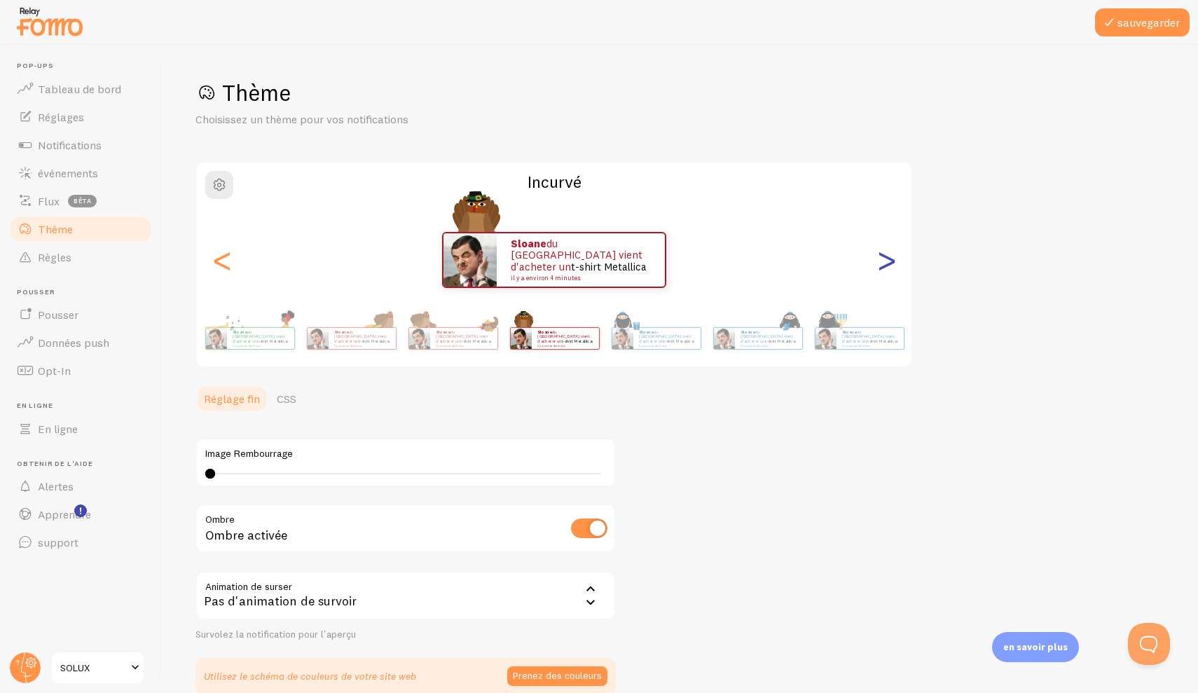
click at [891, 263] on div ">" at bounding box center [886, 260] width 17 height 101
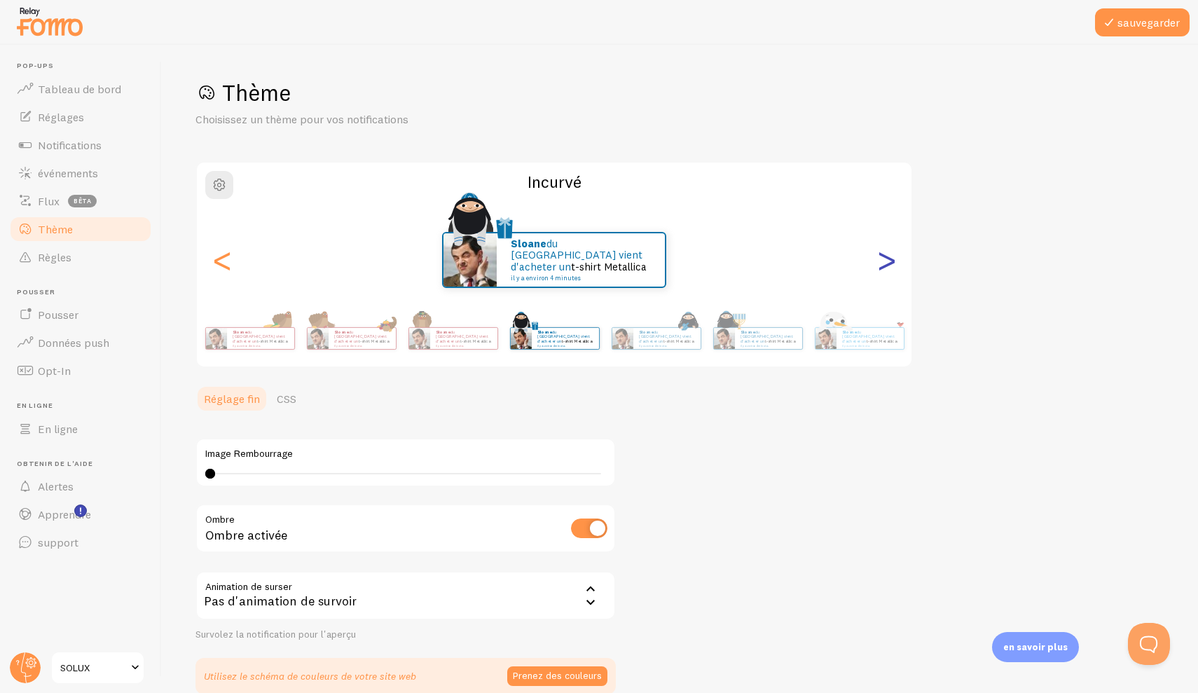
click at [891, 263] on div ">" at bounding box center [886, 260] width 17 height 101
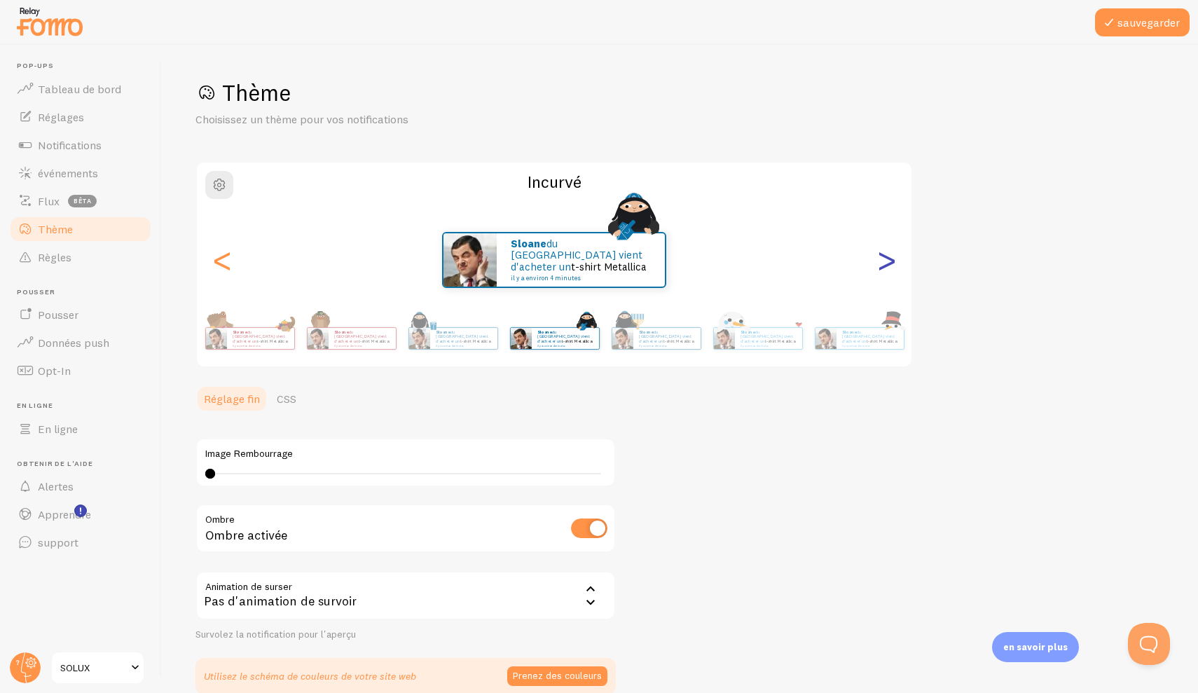
click at [891, 263] on div ">" at bounding box center [886, 260] width 17 height 101
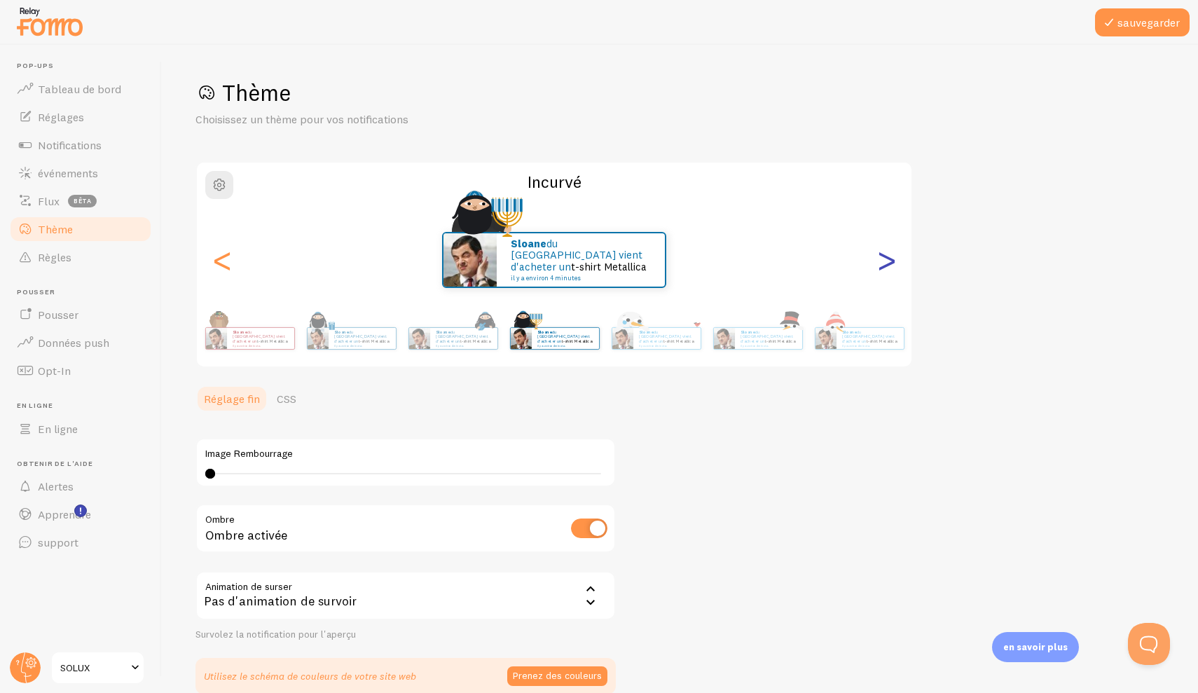
click at [891, 263] on div ">" at bounding box center [886, 260] width 17 height 101
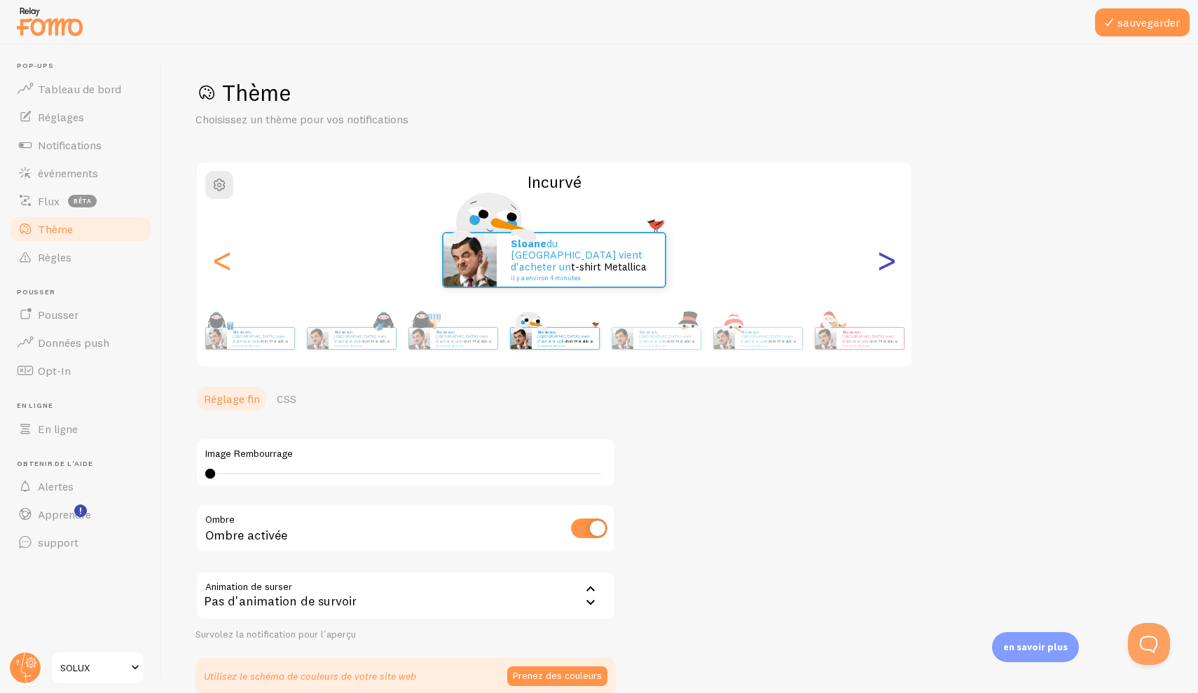
click at [891, 263] on div ">" at bounding box center [886, 260] width 17 height 101
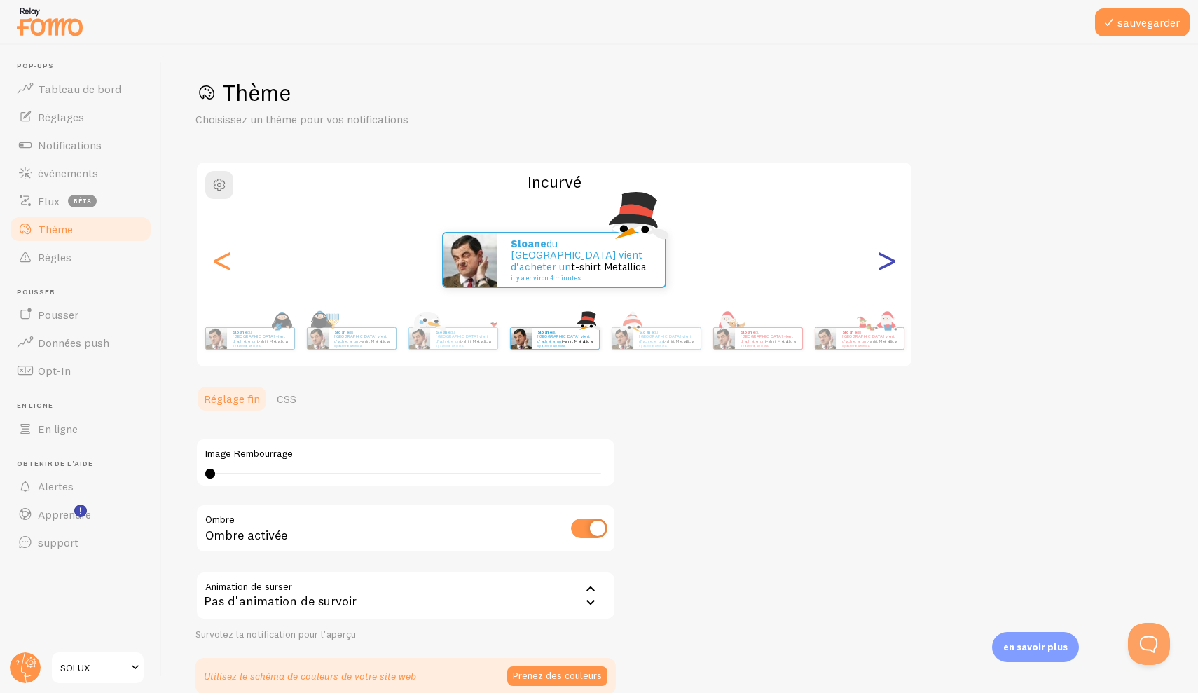
click at [891, 264] on div ">" at bounding box center [886, 260] width 17 height 101
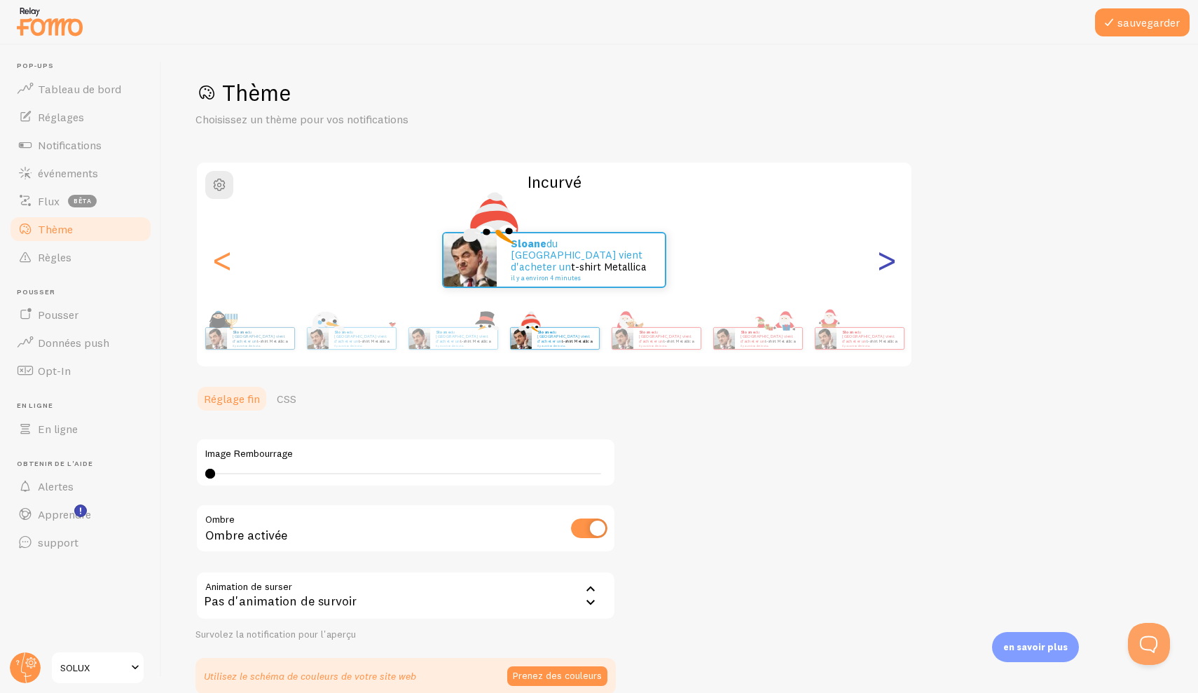
click at [891, 264] on div ">" at bounding box center [886, 260] width 17 height 101
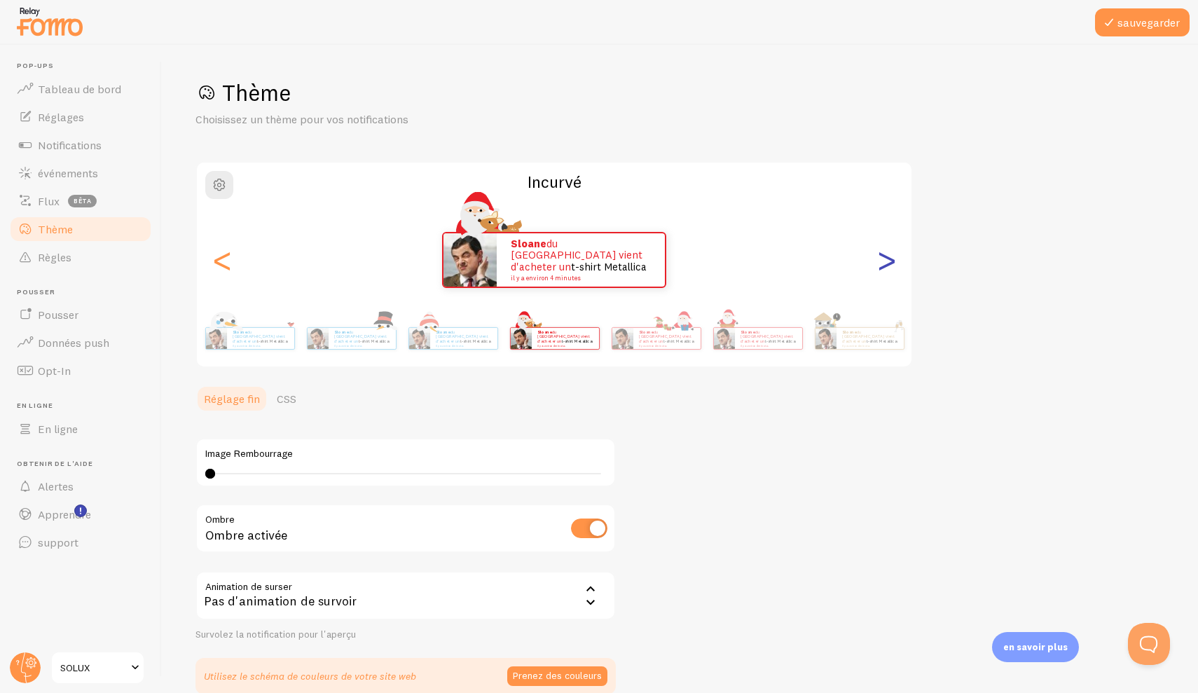
click at [891, 264] on div ">" at bounding box center [886, 260] width 17 height 101
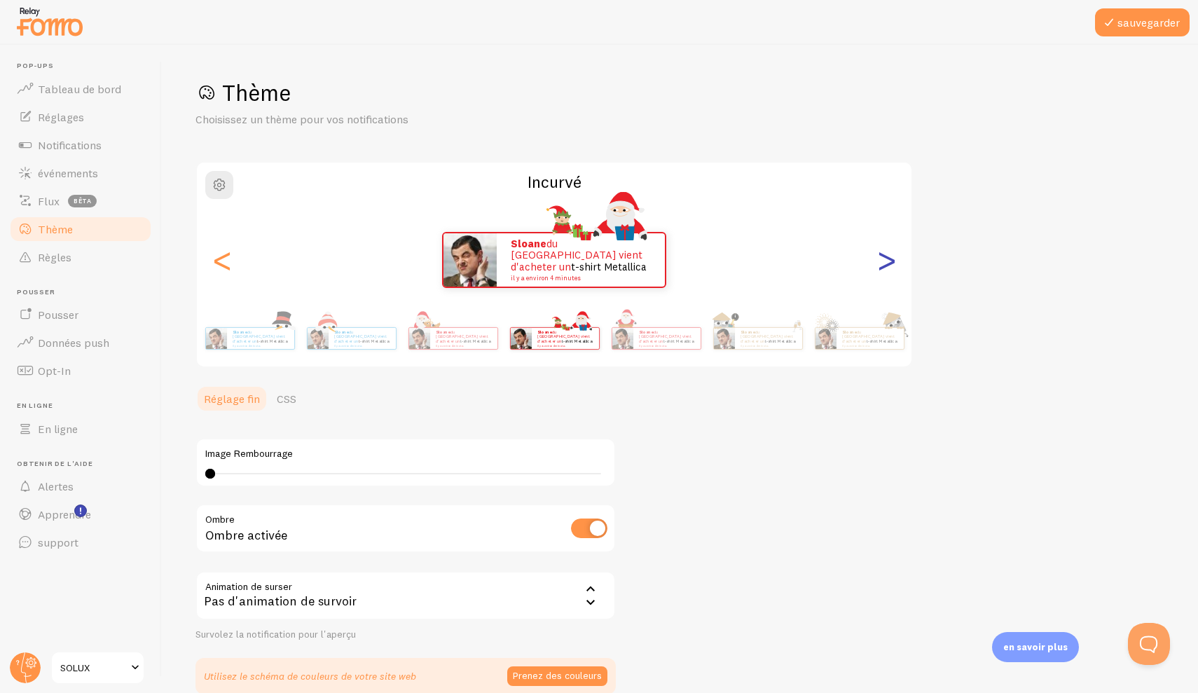
click at [891, 264] on div ">" at bounding box center [886, 260] width 17 height 101
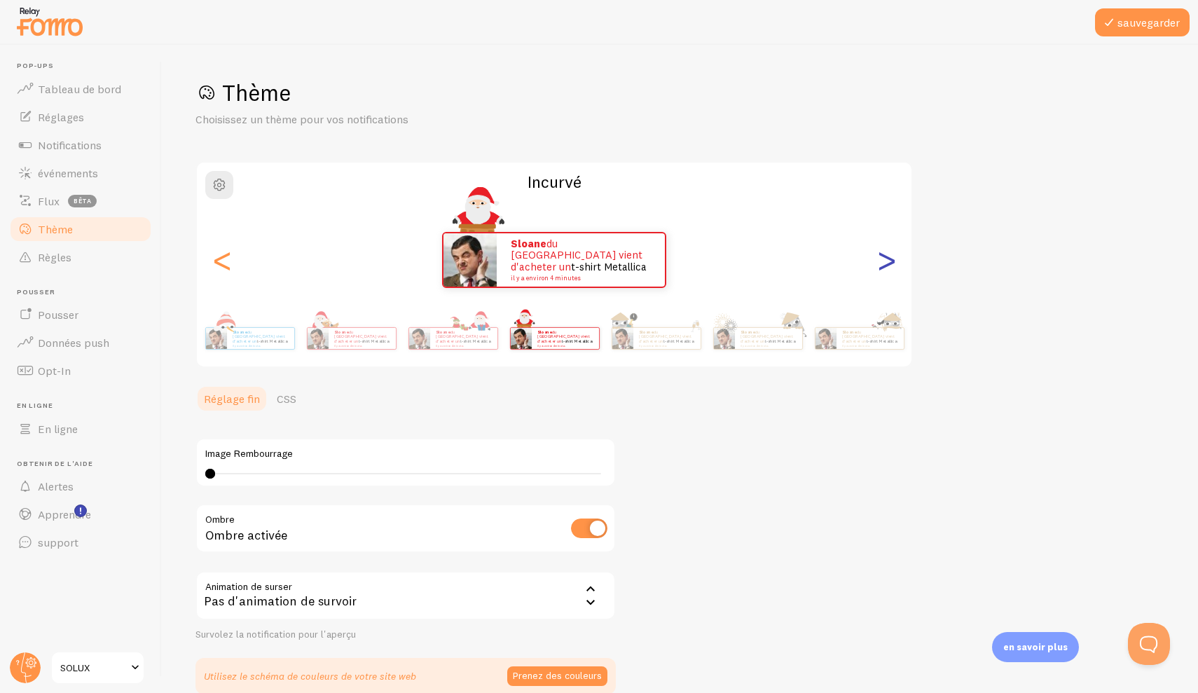
click at [891, 264] on div ">" at bounding box center [886, 260] width 17 height 101
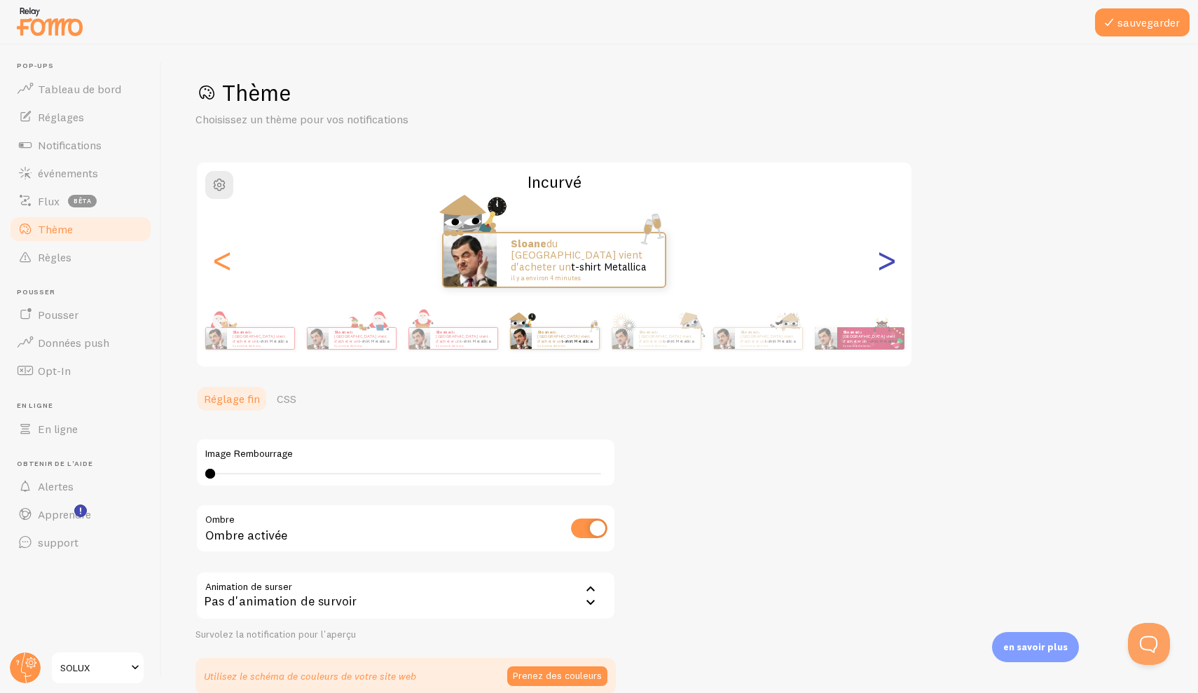
click at [891, 264] on div ">" at bounding box center [886, 260] width 17 height 101
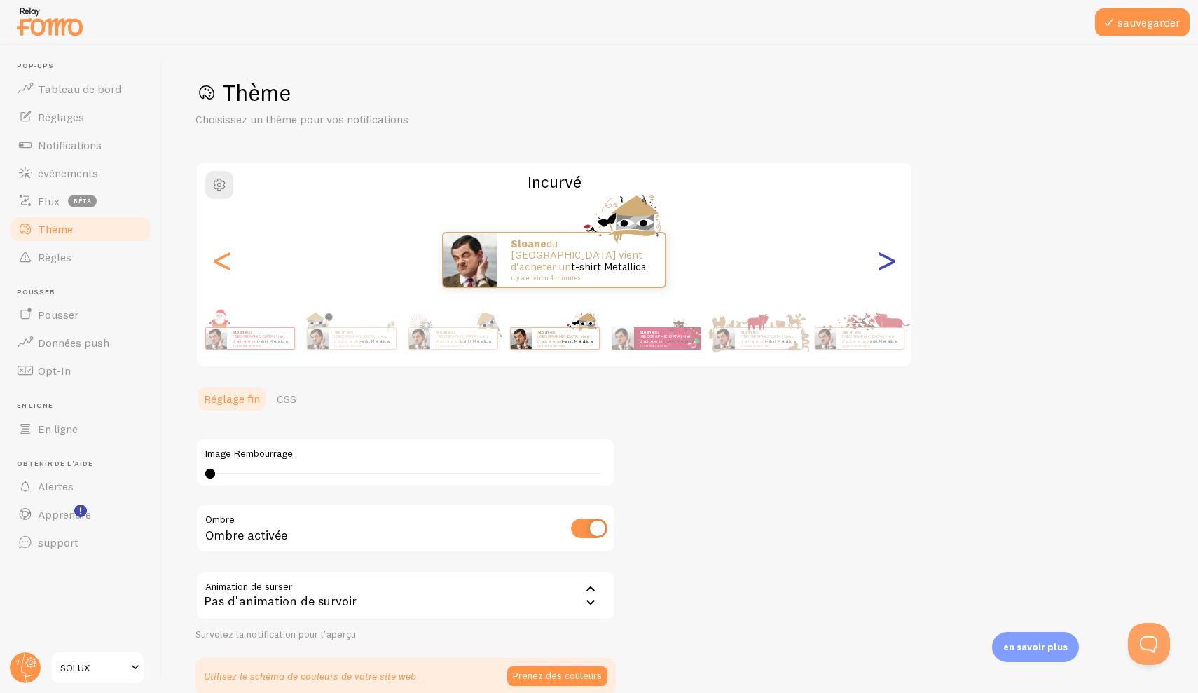
click at [891, 264] on div ">" at bounding box center [886, 260] width 17 height 101
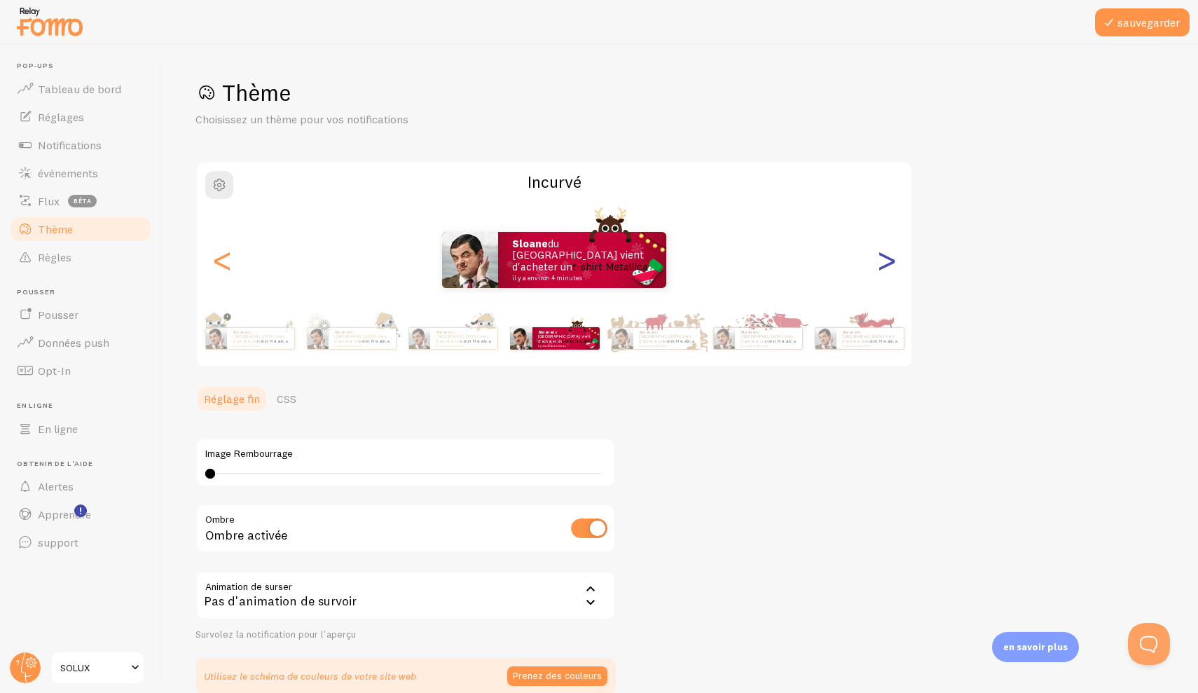
click at [891, 264] on div ">" at bounding box center [886, 260] width 17 height 101
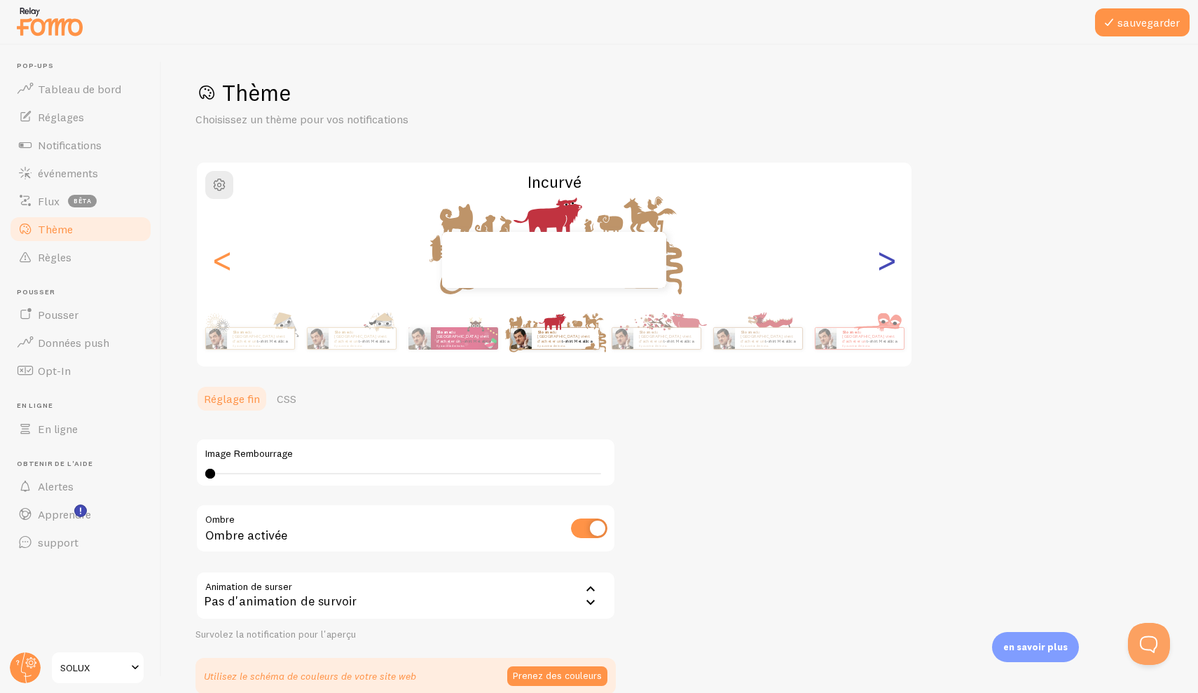
click at [891, 264] on div ">" at bounding box center [886, 260] width 17 height 101
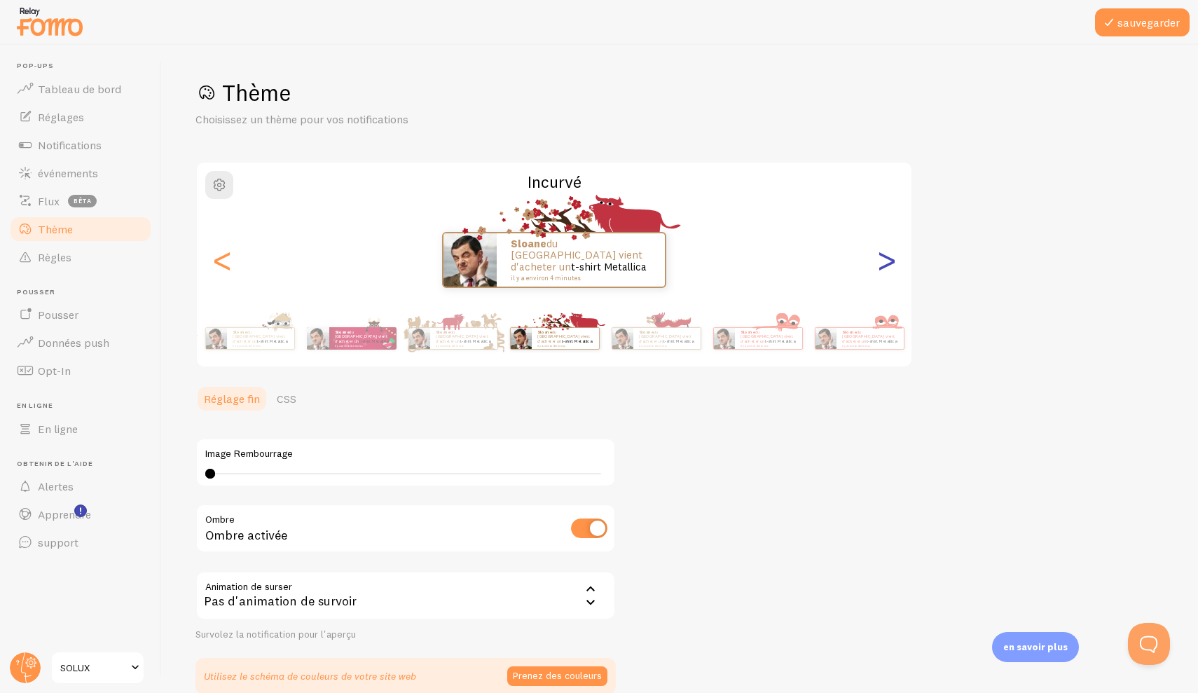
click at [891, 264] on div ">" at bounding box center [886, 260] width 17 height 101
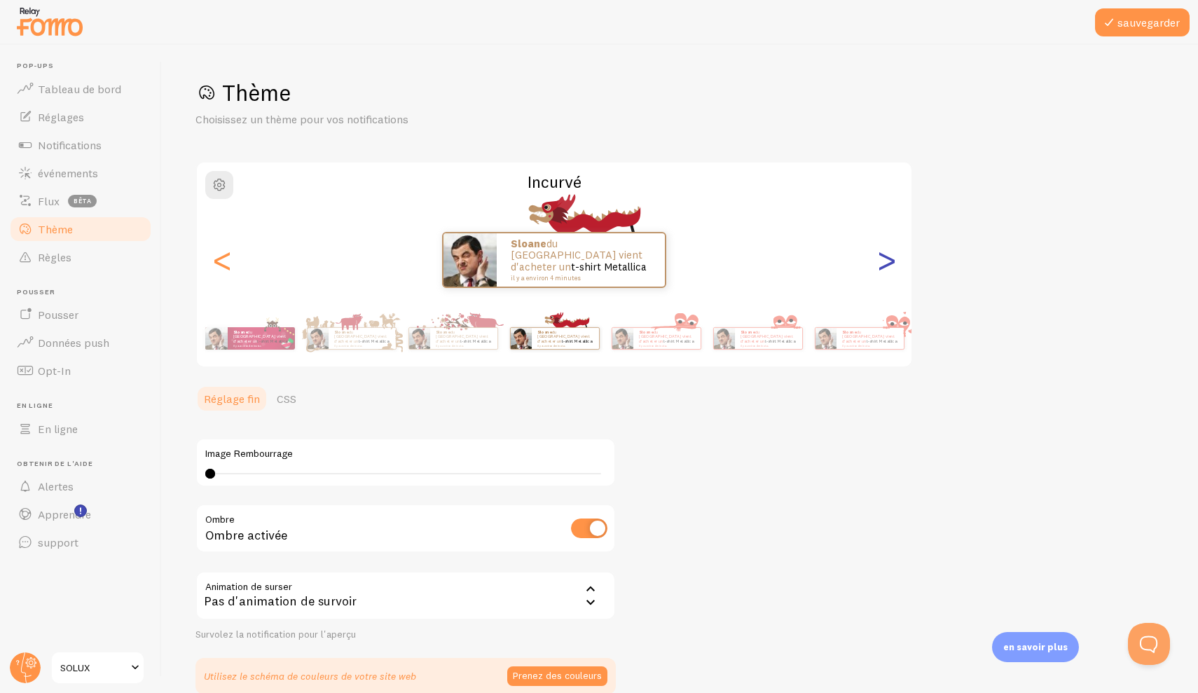
click at [891, 265] on div ">" at bounding box center [886, 260] width 17 height 101
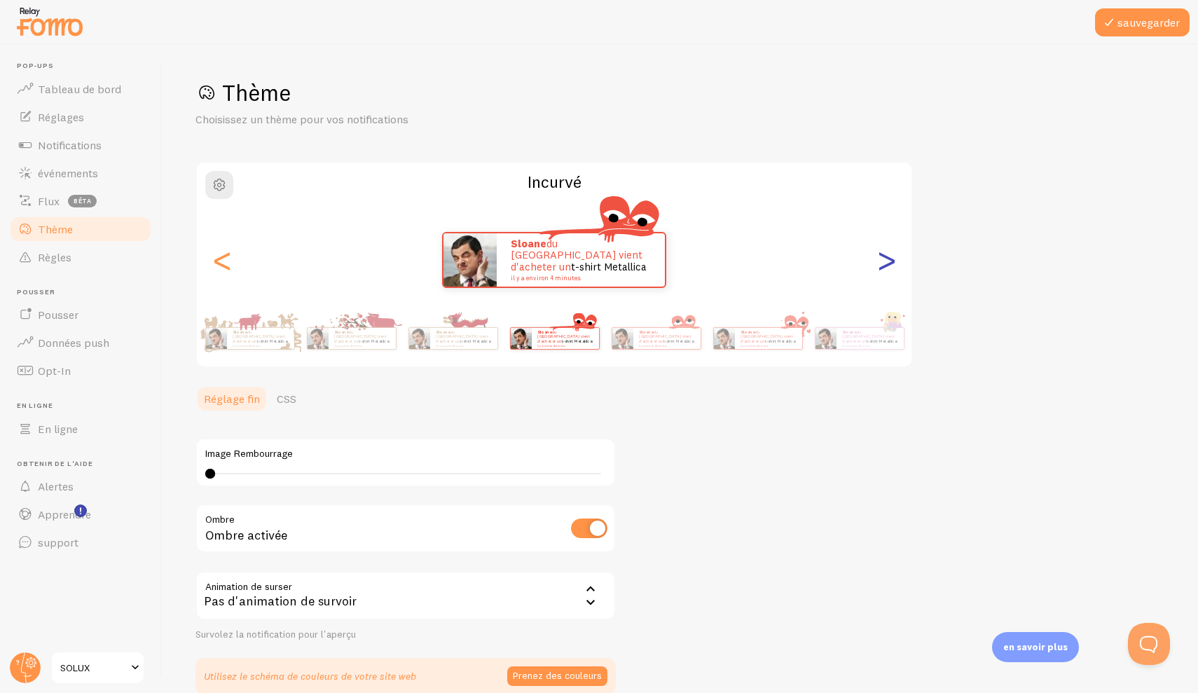
click at [891, 266] on div ">" at bounding box center [886, 260] width 17 height 101
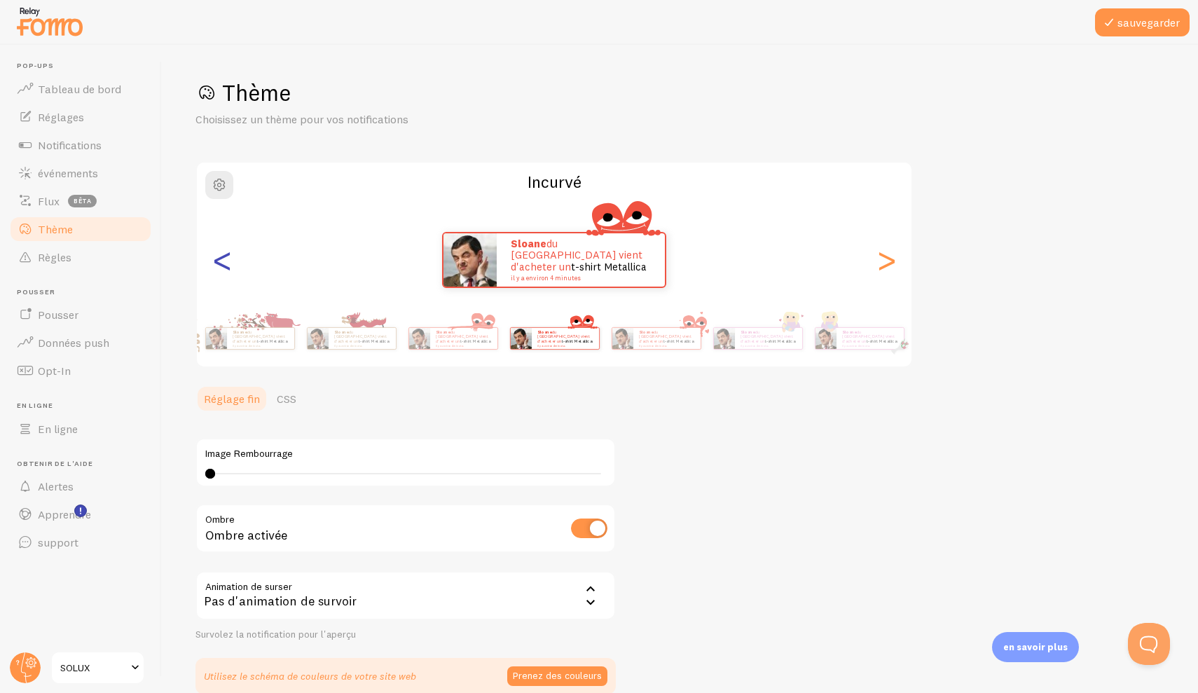
click at [226, 262] on div "<" at bounding box center [222, 260] width 17 height 101
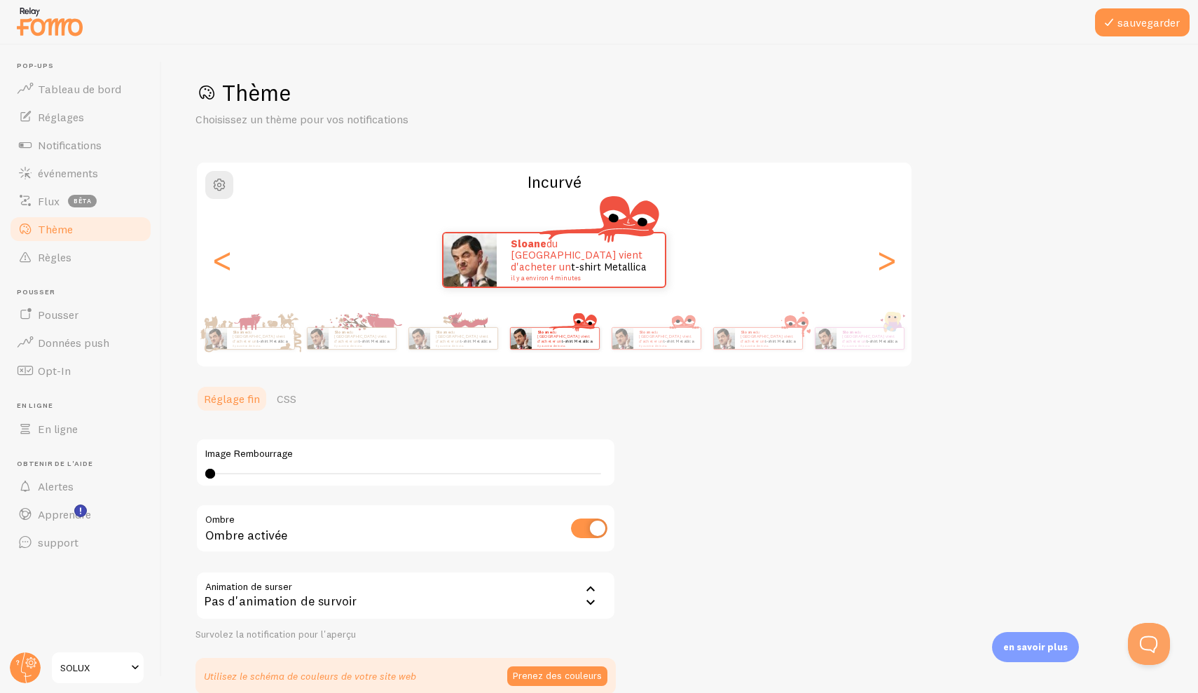
click at [910, 279] on div "Sloane du [GEOGRAPHIC_DATA] vient d'acheter un t-shirt Metallica il y a environ…" at bounding box center [554, 260] width 715 height 56
click at [882, 273] on div ">" at bounding box center [886, 260] width 17 height 101
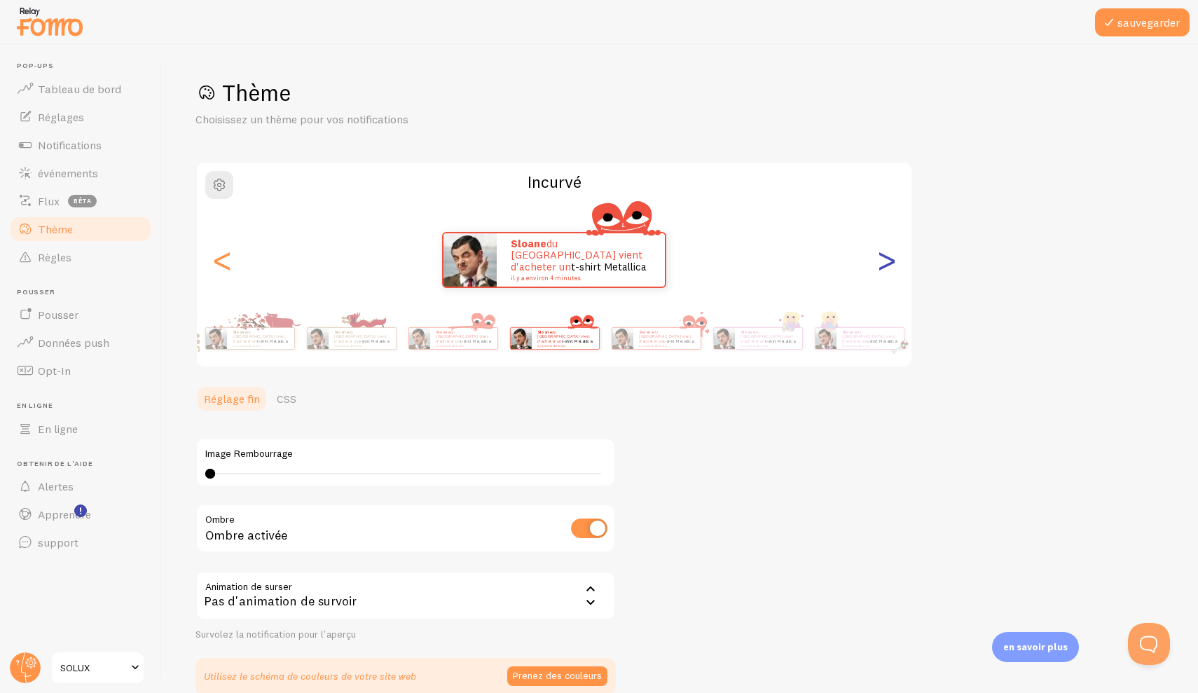
click at [882, 273] on div ">" at bounding box center [886, 260] width 17 height 101
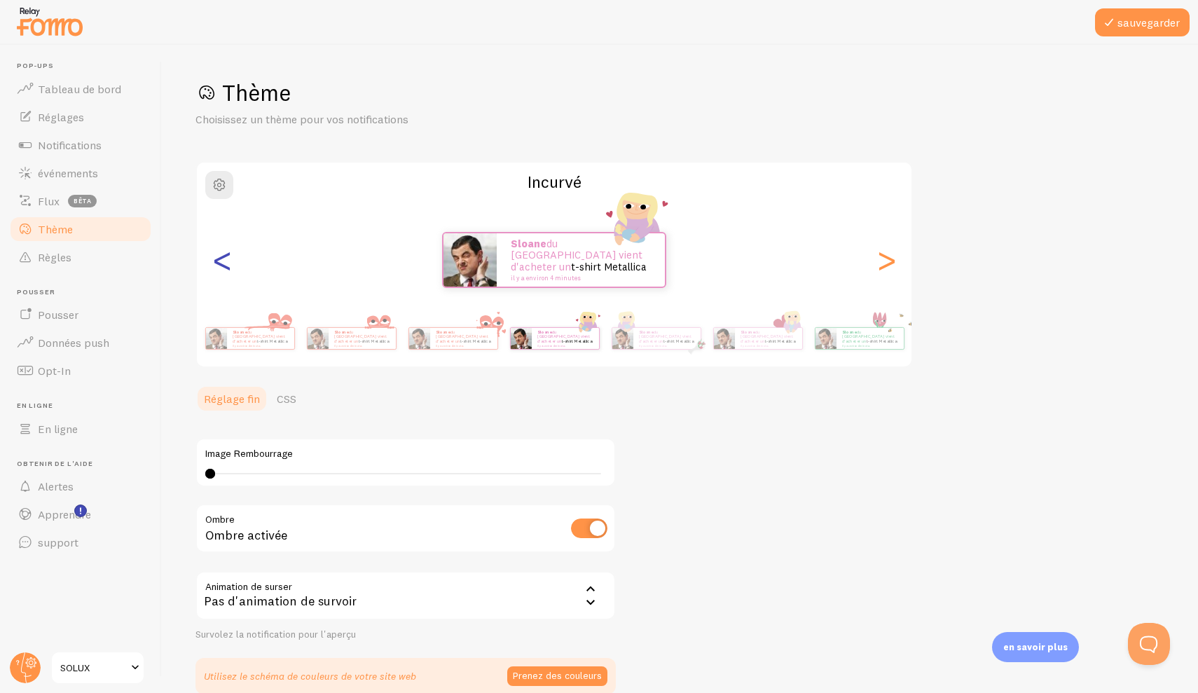
click at [223, 265] on div "<" at bounding box center [222, 260] width 17 height 101
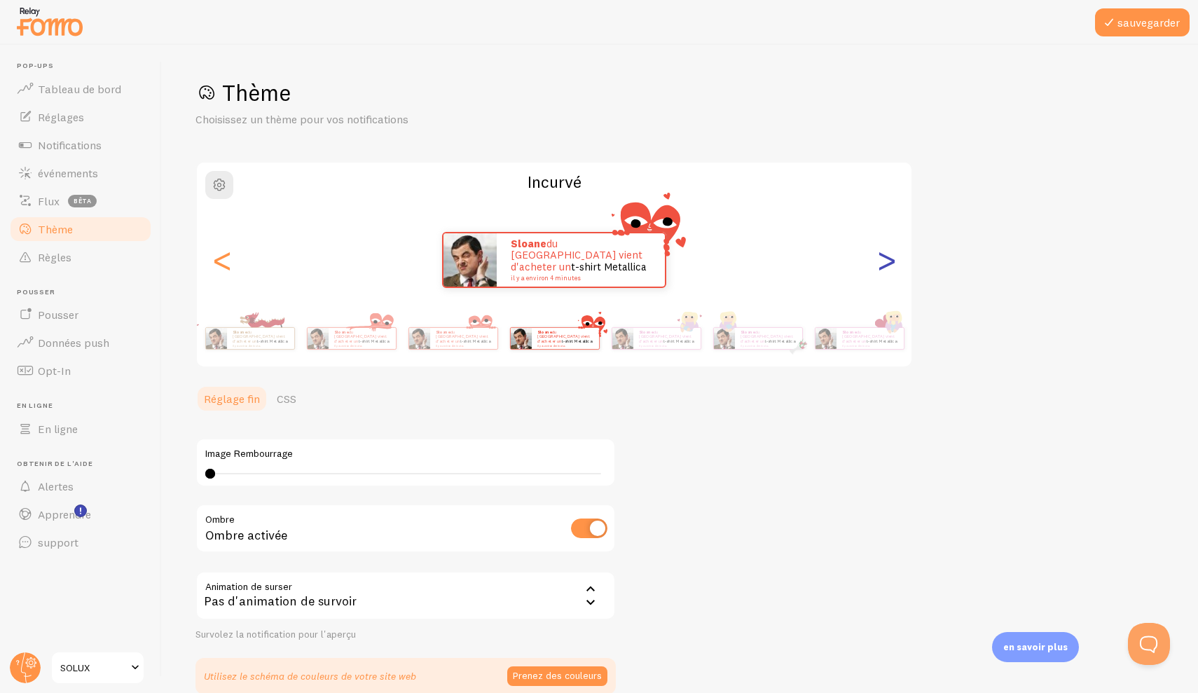
click at [880, 256] on div ">" at bounding box center [886, 260] width 17 height 101
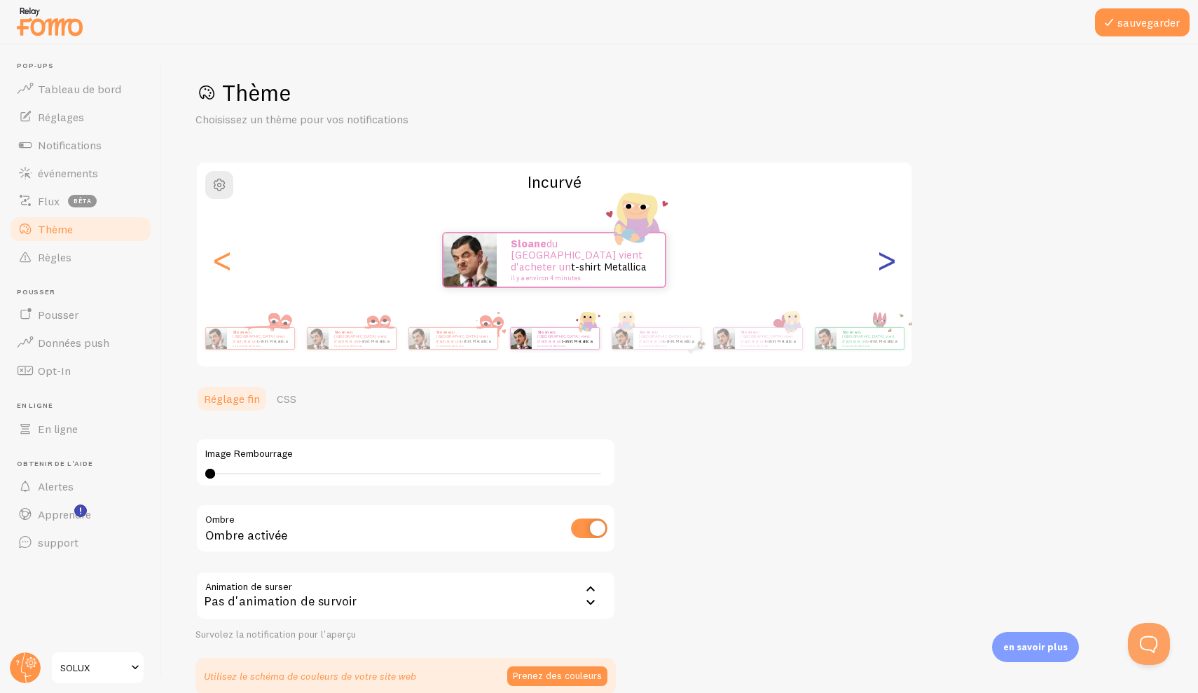
click at [880, 256] on div ">" at bounding box center [886, 260] width 17 height 101
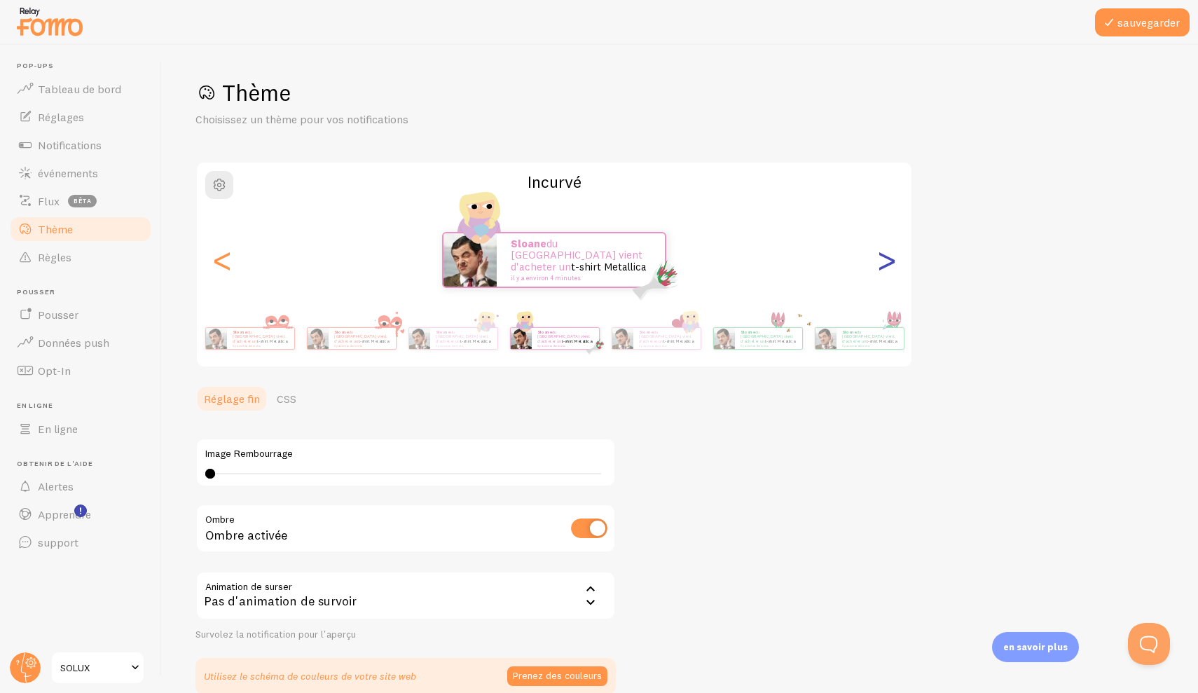
click at [880, 256] on div ">" at bounding box center [886, 260] width 17 height 101
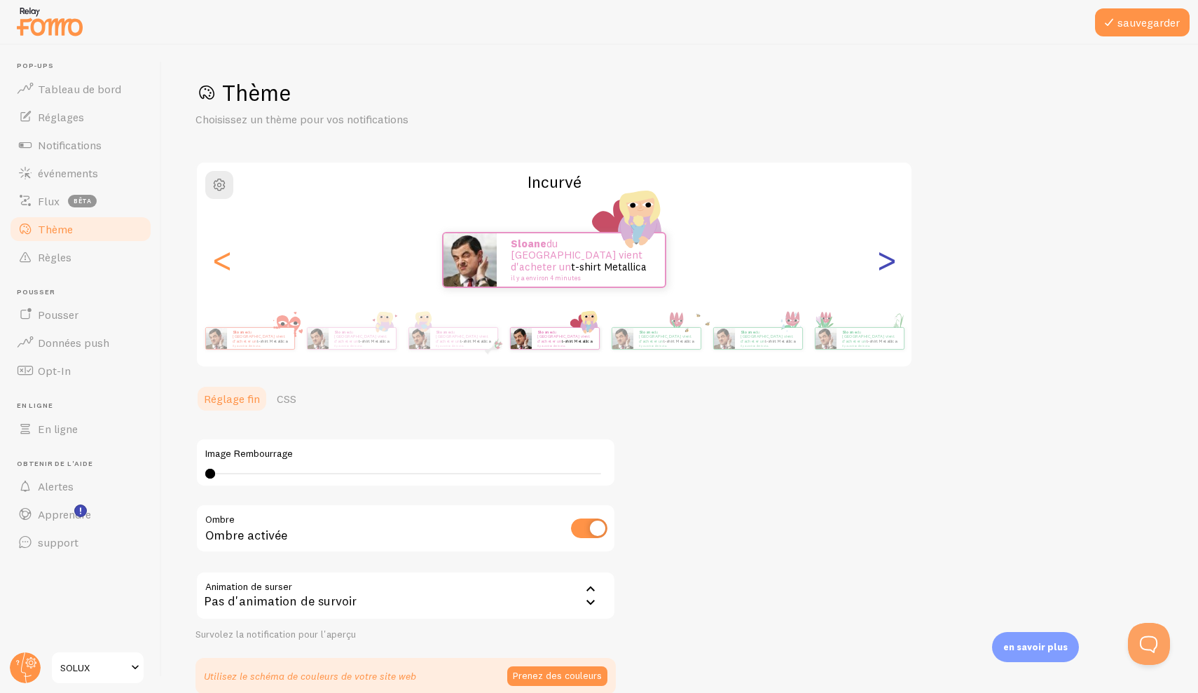
click at [880, 256] on div ">" at bounding box center [886, 260] width 17 height 101
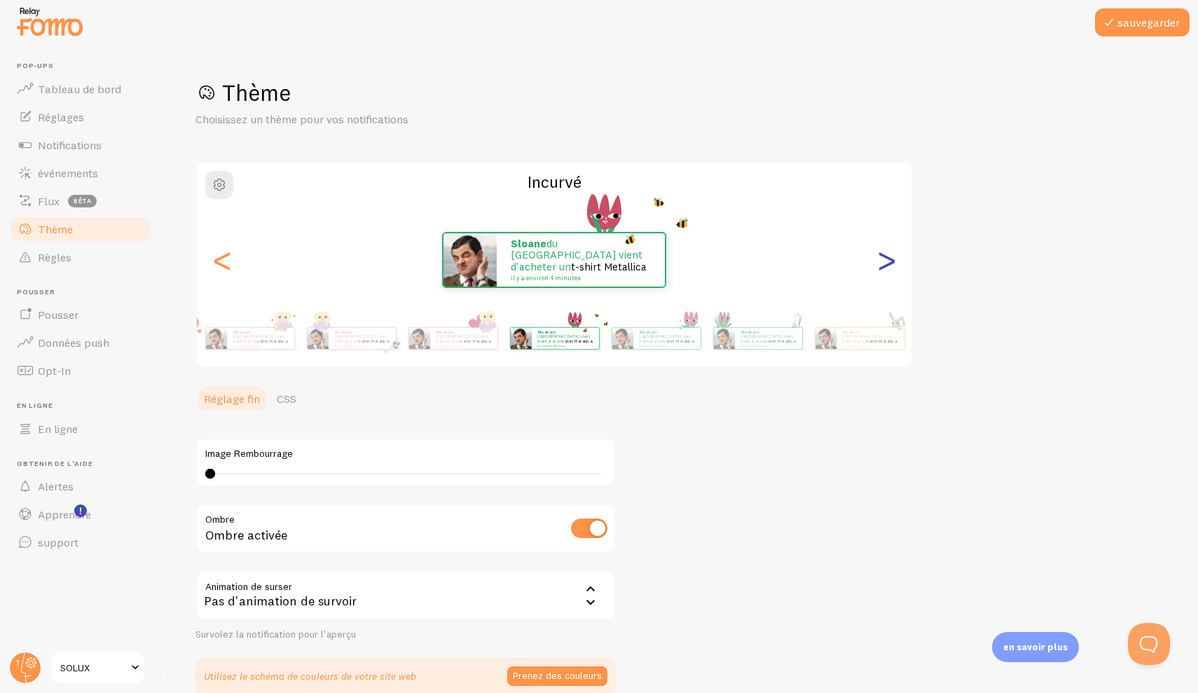
click at [881, 256] on div ">" at bounding box center [886, 260] width 17 height 101
click at [882, 256] on div ">" at bounding box center [886, 260] width 17 height 101
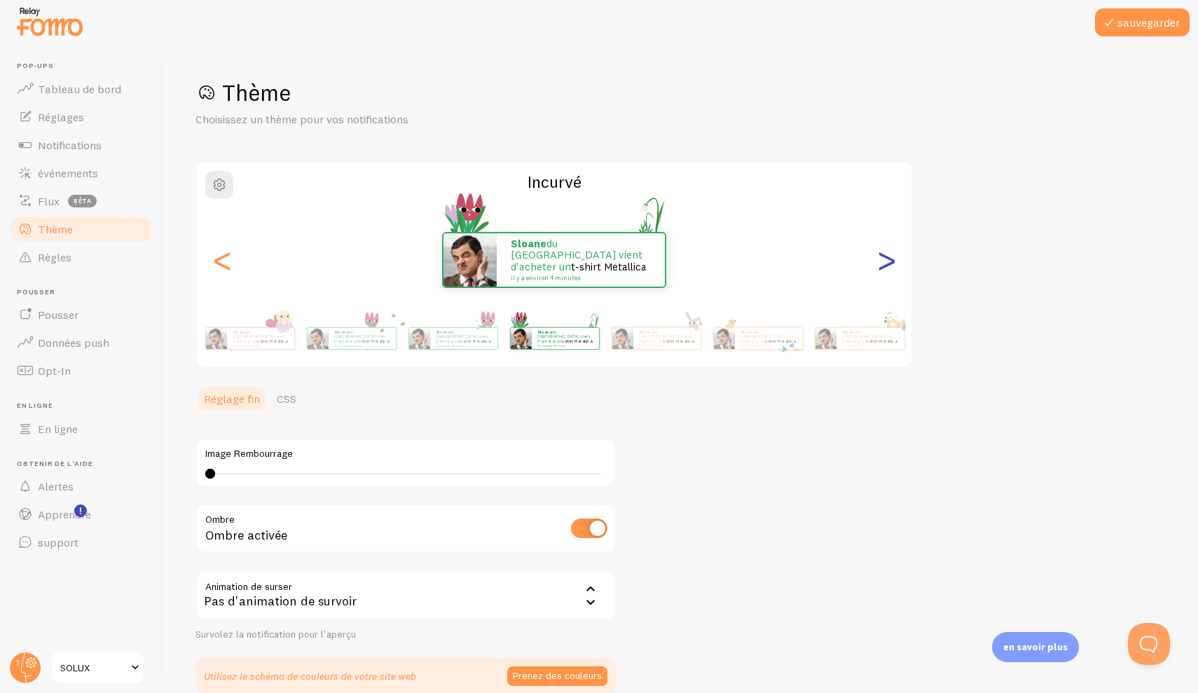
click at [882, 255] on div ">" at bounding box center [886, 260] width 17 height 101
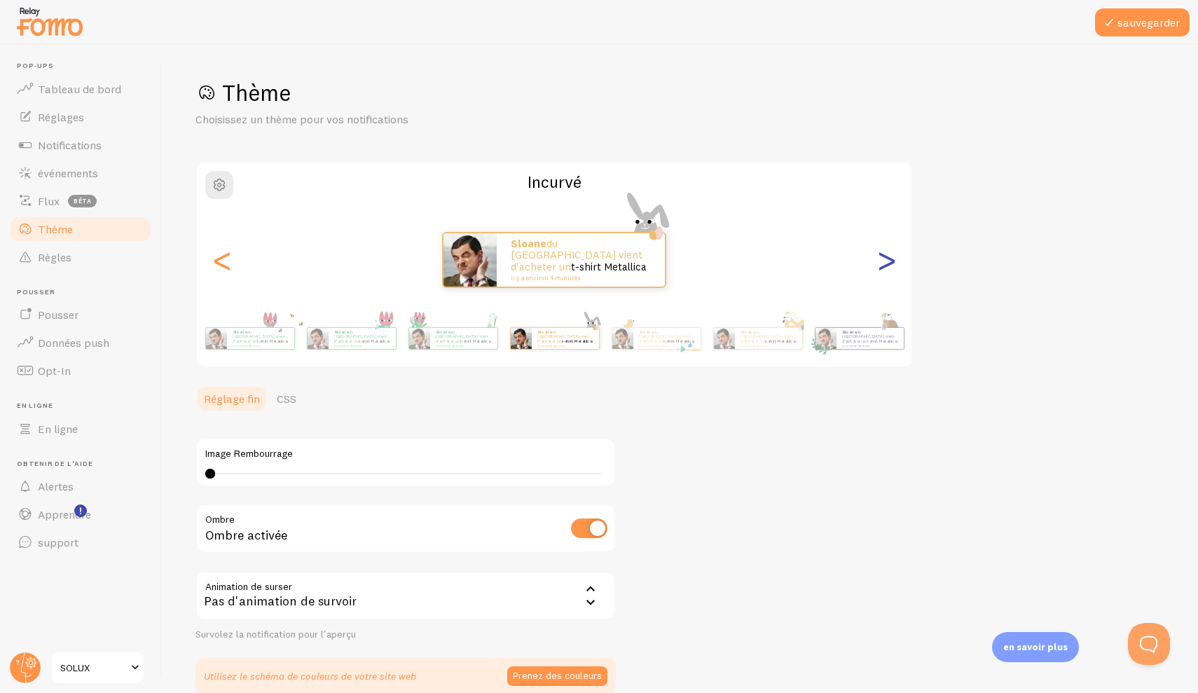
click at [882, 254] on div ">" at bounding box center [886, 260] width 17 height 101
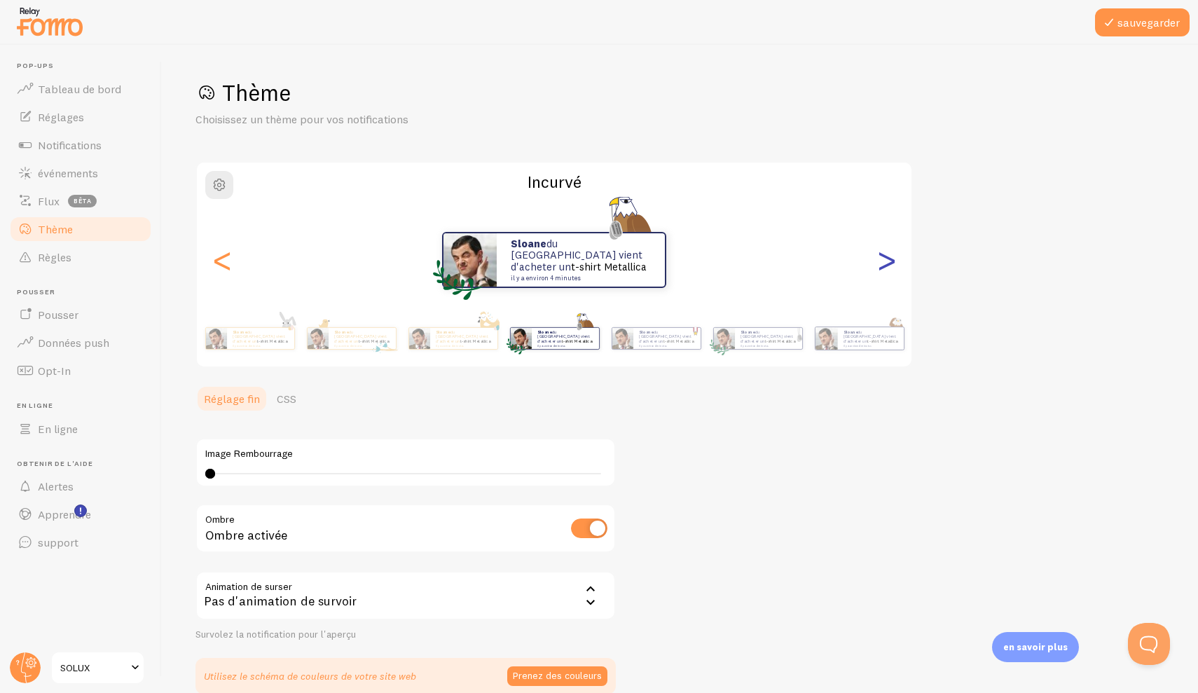
click at [882, 254] on div ">" at bounding box center [886, 260] width 17 height 101
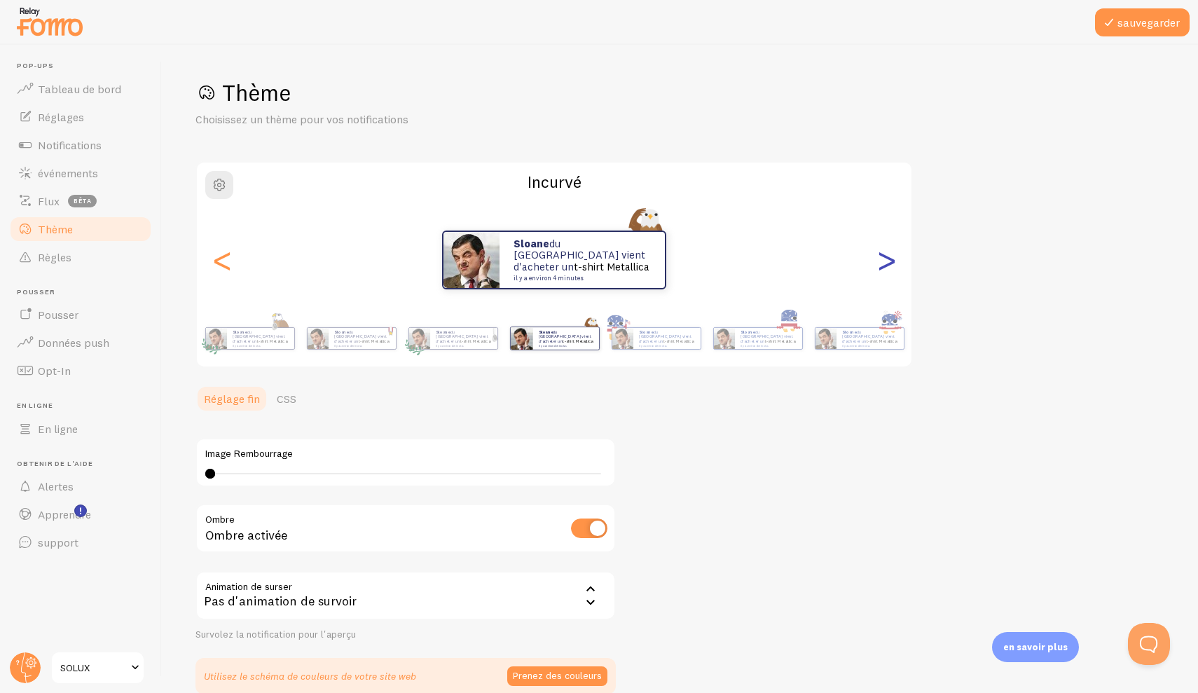
click at [883, 254] on div ">" at bounding box center [886, 260] width 17 height 101
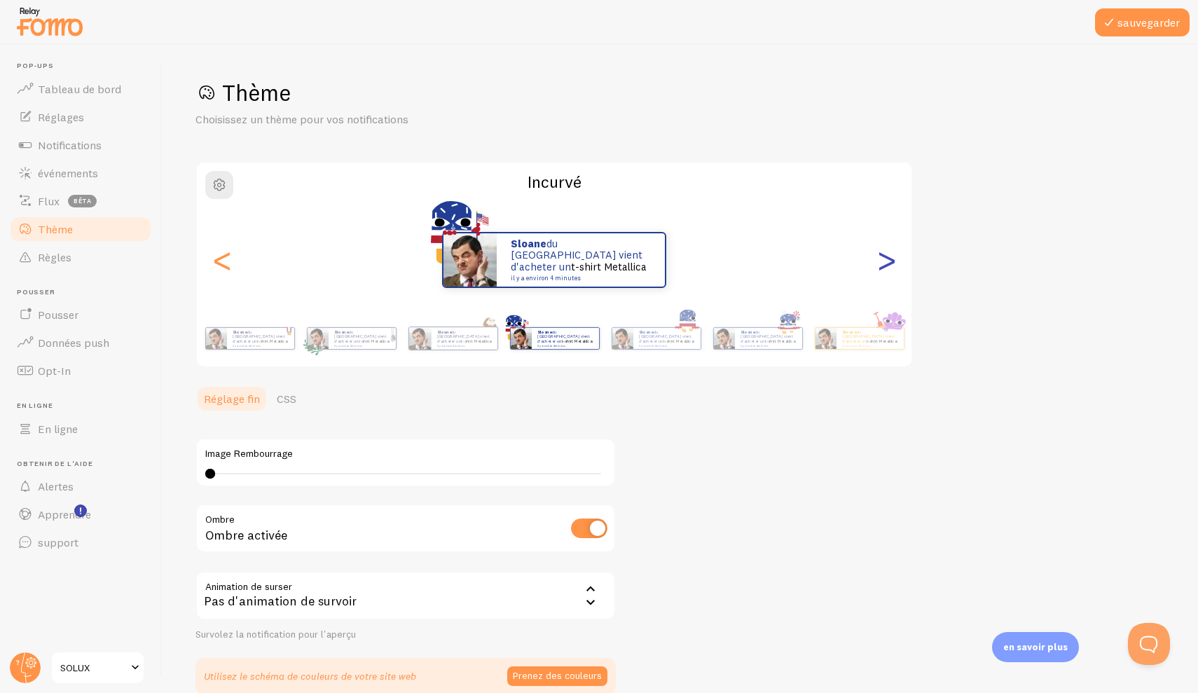
click at [883, 254] on div ">" at bounding box center [886, 260] width 17 height 101
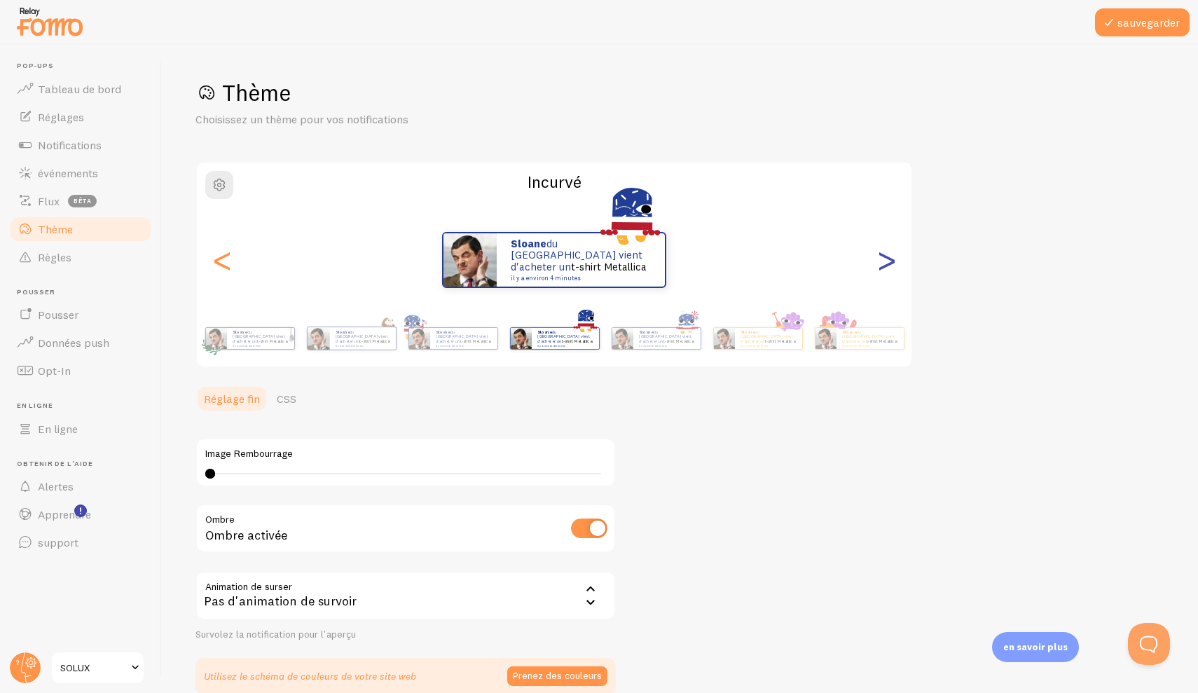
click at [883, 254] on div ">" at bounding box center [886, 260] width 17 height 101
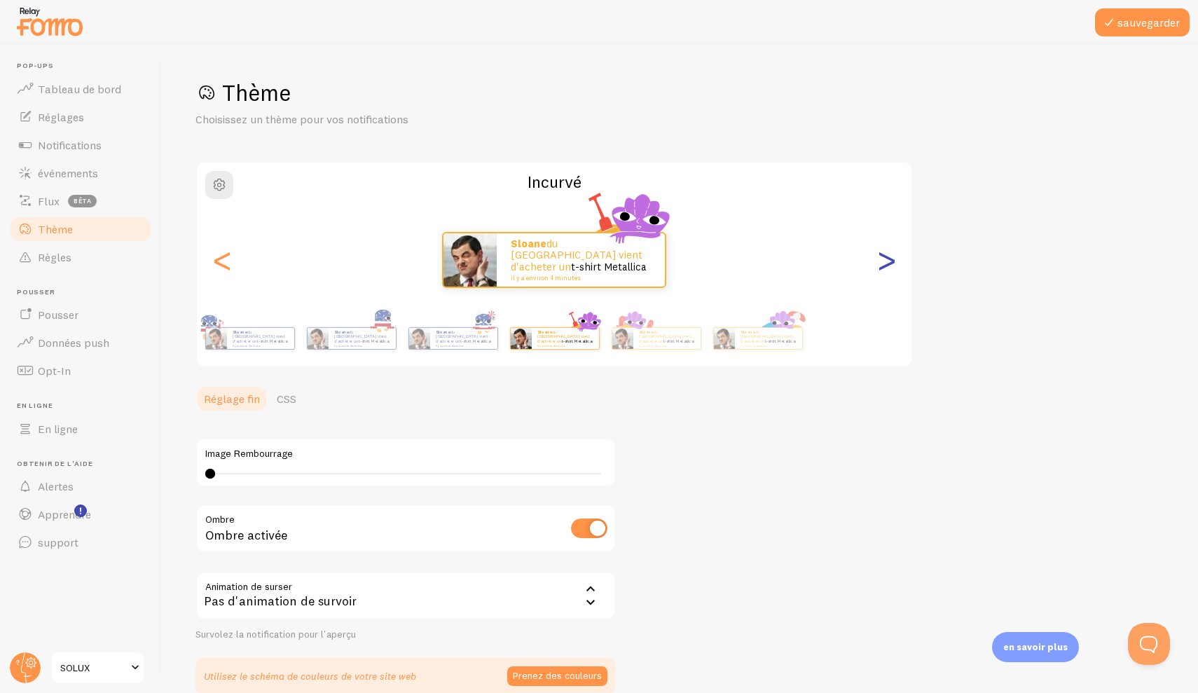
click at [883, 254] on div ">" at bounding box center [886, 260] width 17 height 101
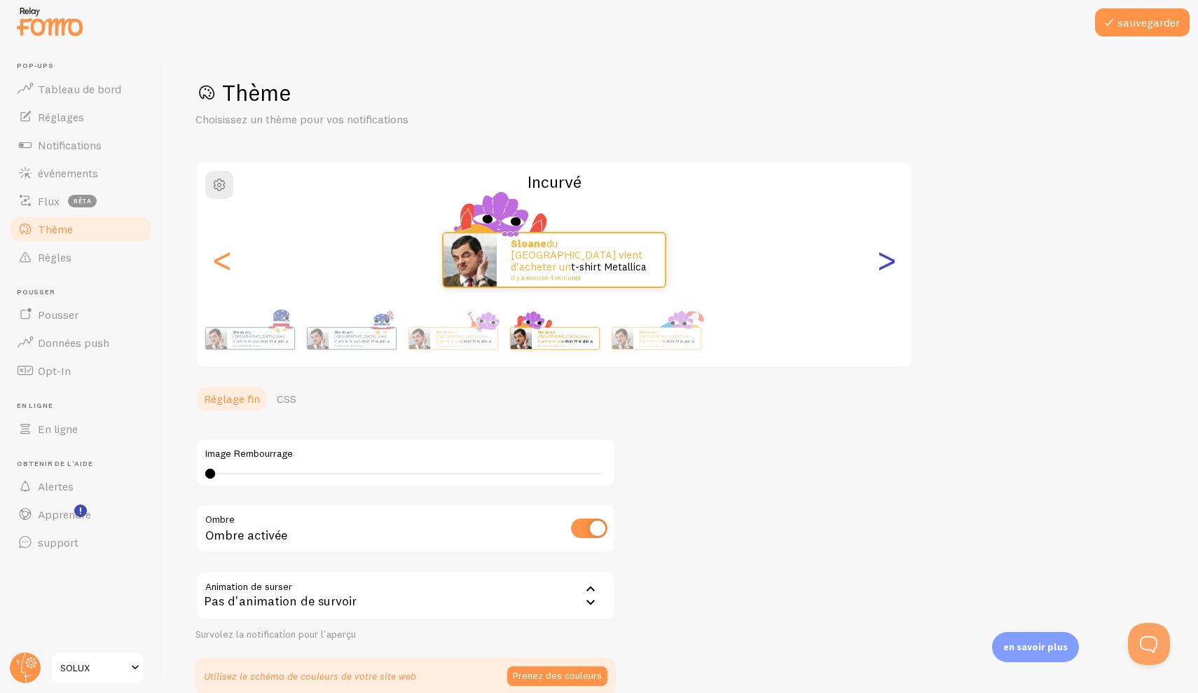
click at [883, 254] on div ">" at bounding box center [886, 260] width 17 height 101
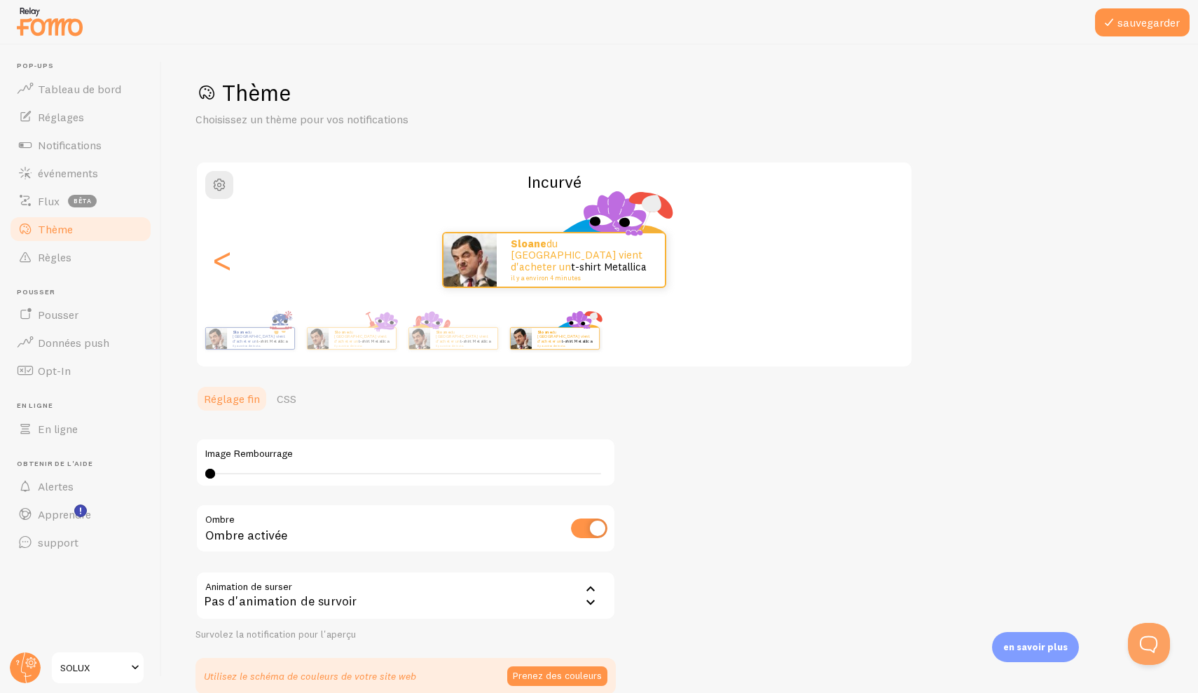
click at [883, 254] on div "Sloane du [GEOGRAPHIC_DATA] vient d'acheter un t-shirt Metallica il y a environ…" at bounding box center [554, 260] width 715 height 56
click at [230, 268] on div "<" at bounding box center [222, 260] width 17 height 101
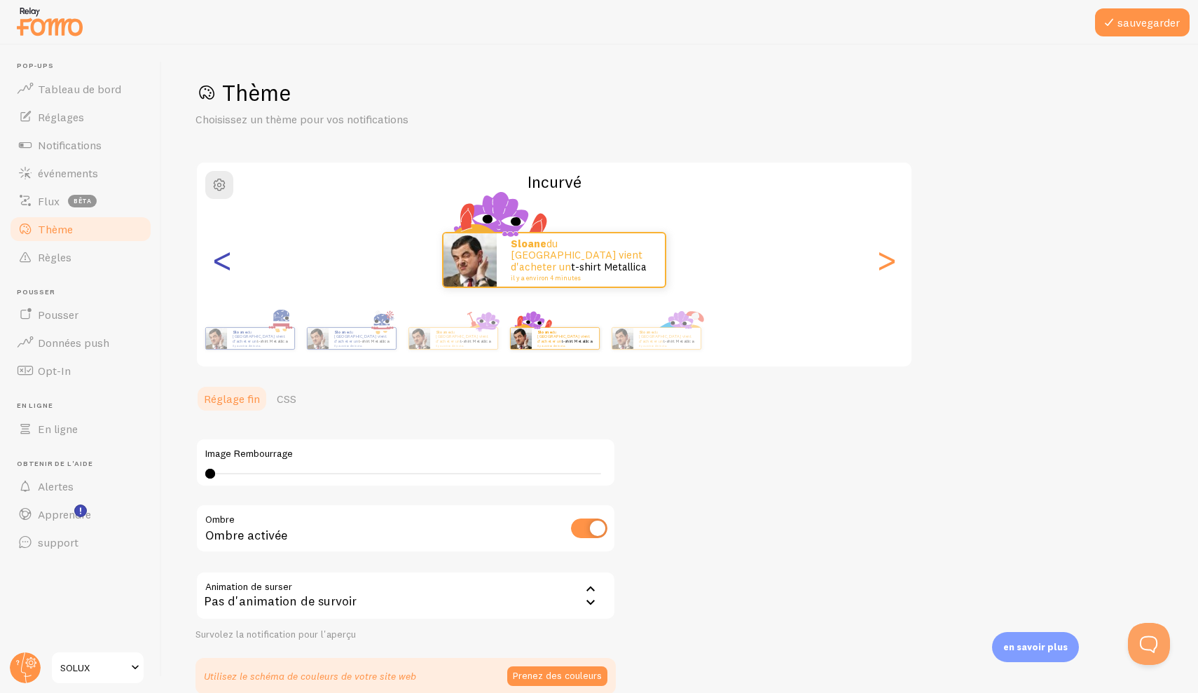
click at [230, 268] on div "<" at bounding box center [222, 260] width 17 height 101
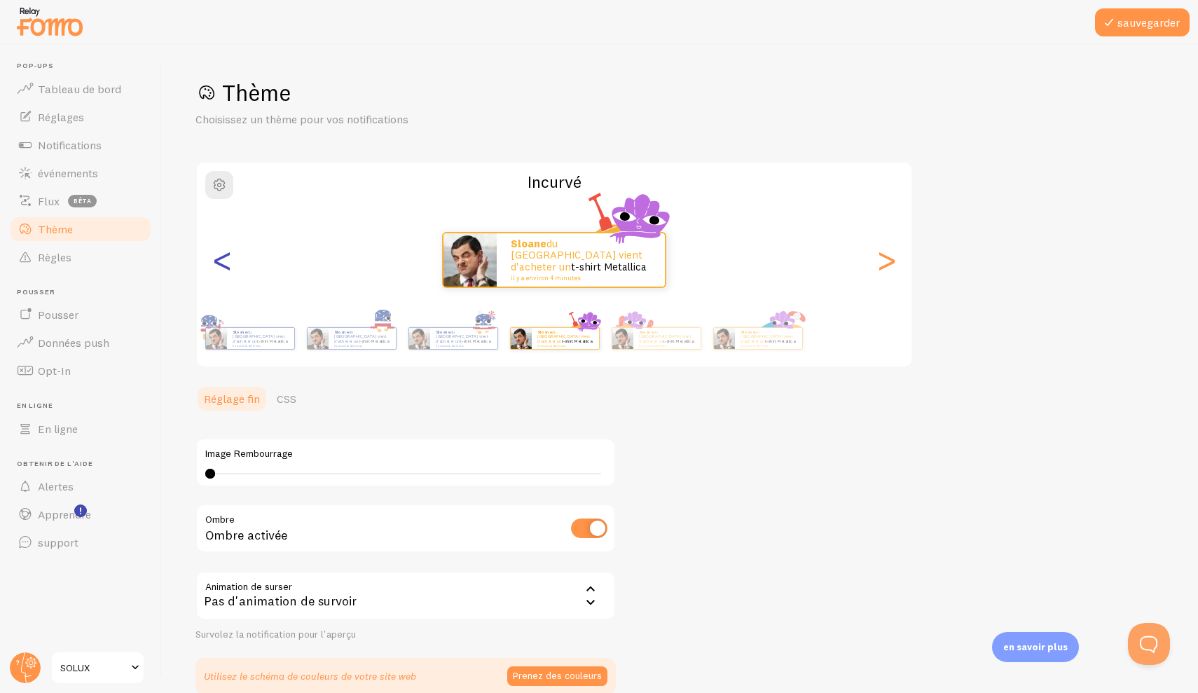
click at [230, 268] on div "<" at bounding box center [222, 260] width 17 height 101
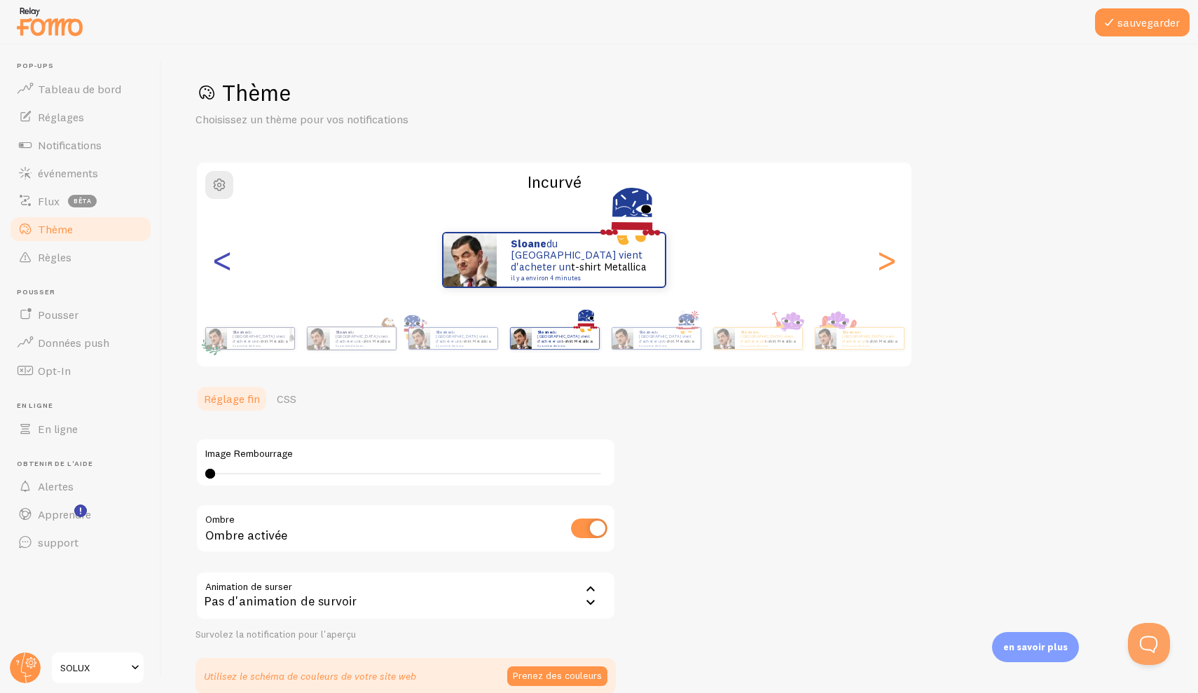
click at [231, 268] on div "<" at bounding box center [222, 260] width 17 height 101
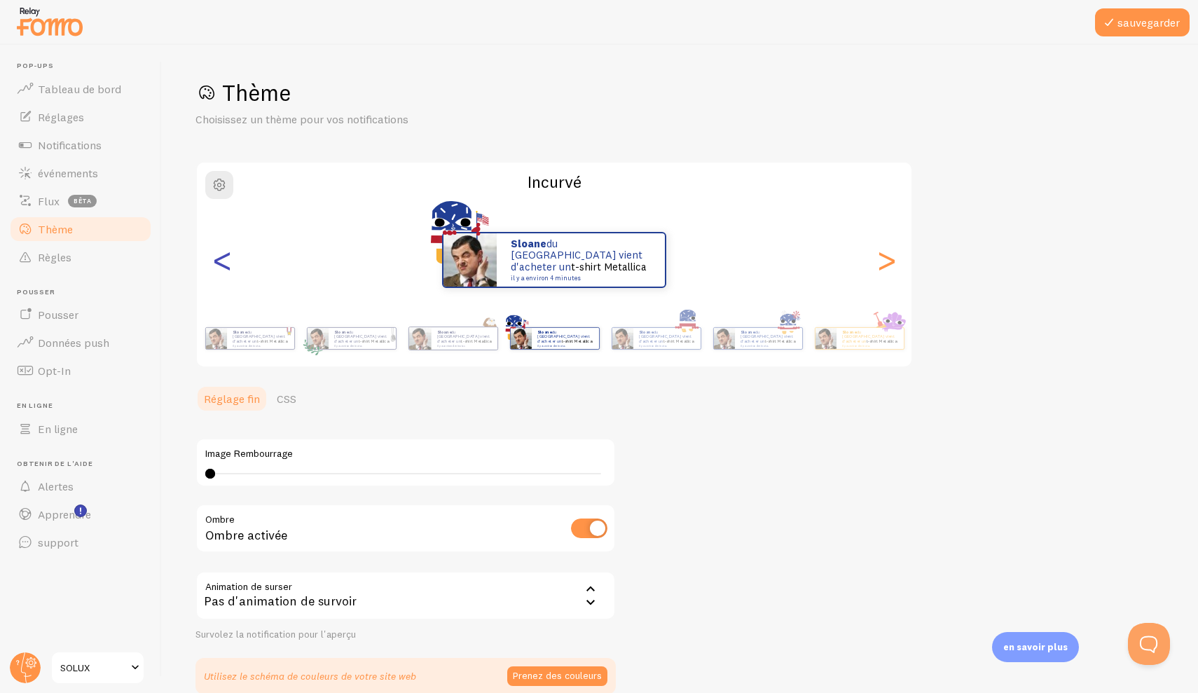
click at [231, 268] on div "<" at bounding box center [222, 260] width 17 height 101
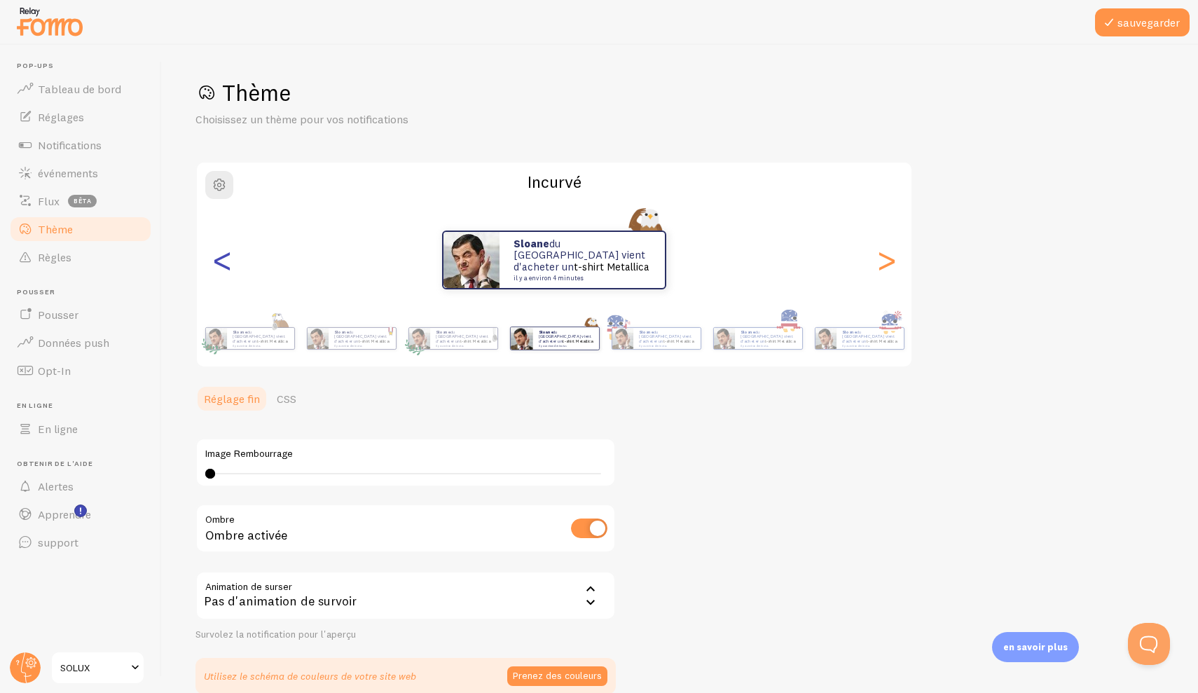
click at [231, 269] on div "<" at bounding box center [222, 260] width 17 height 101
click at [592, 347] on div "Sloane du [GEOGRAPHIC_DATA] vient d'acheter un t-shirt Metallica il y a environ…" at bounding box center [565, 338] width 67 height 21
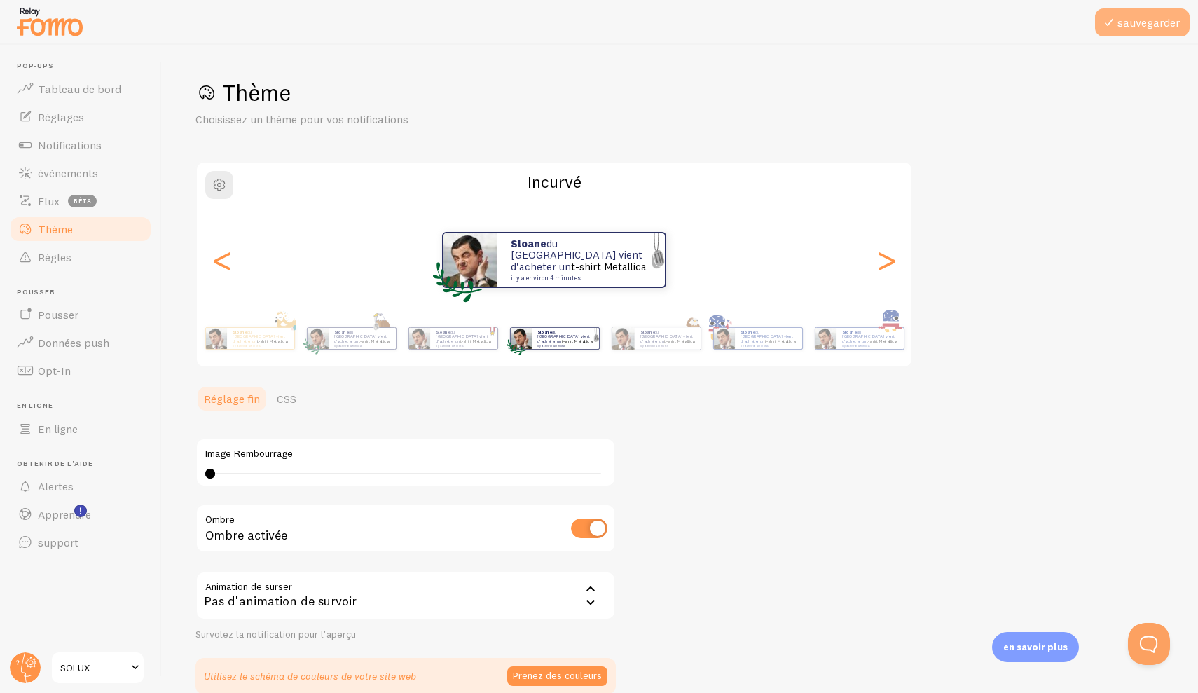
click at [1103, 23] on icon at bounding box center [1109, 22] width 17 height 17
